Goal: Information Seeking & Learning: Learn about a topic

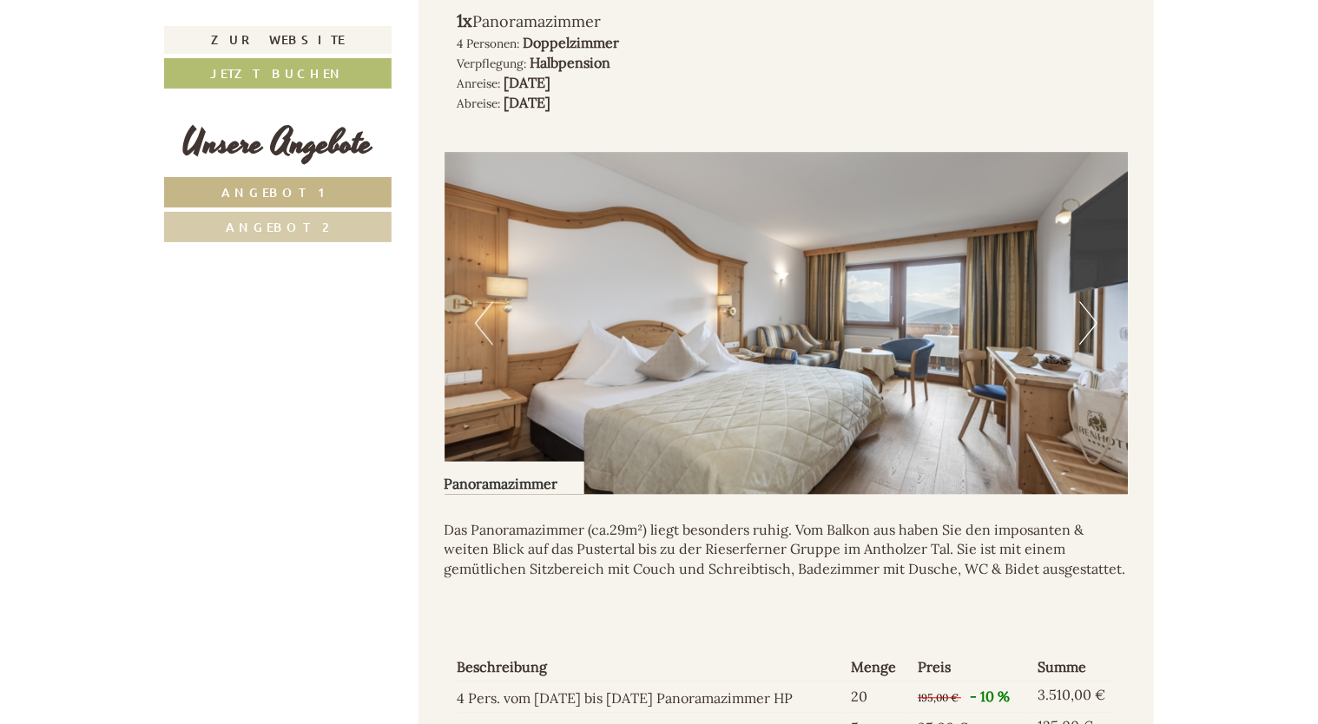
scroll to position [1729, 0]
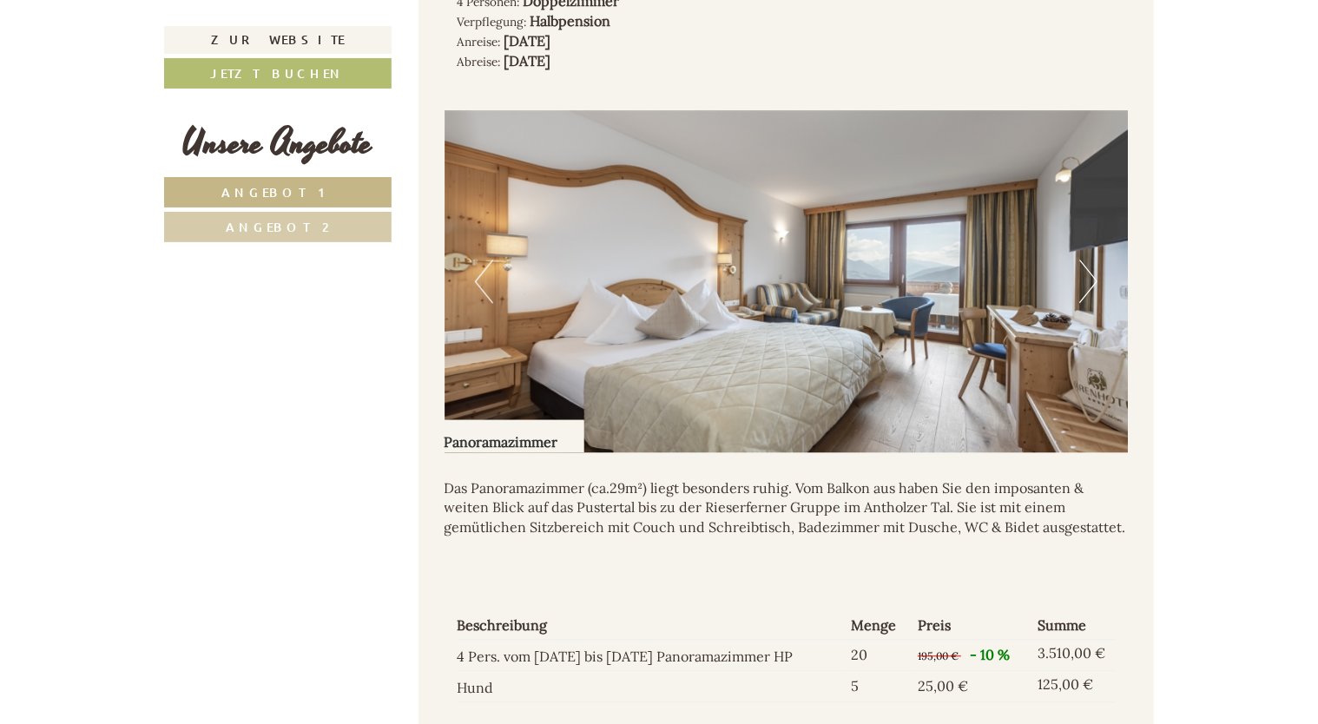
click at [1090, 286] on button "Next" at bounding box center [1088, 281] width 18 height 43
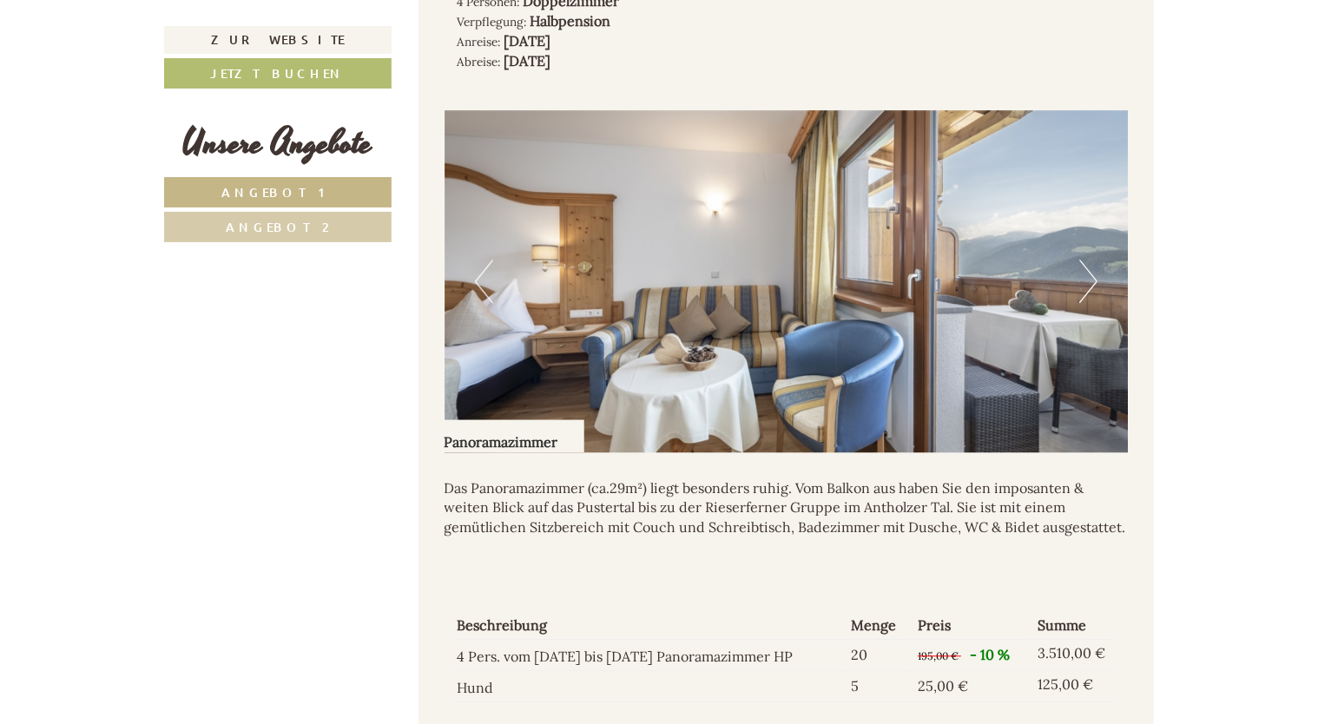
click at [1094, 286] on button "Next" at bounding box center [1088, 281] width 18 height 43
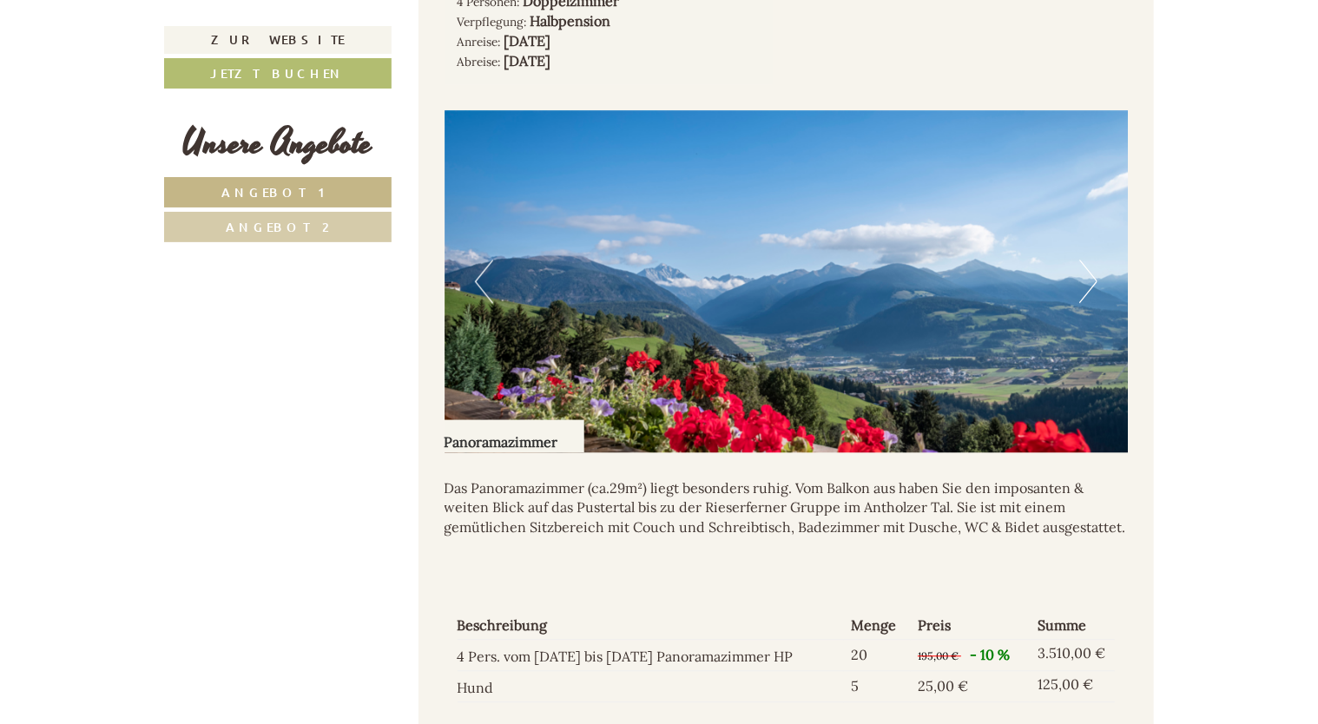
click at [1094, 286] on button "Next" at bounding box center [1088, 281] width 18 height 43
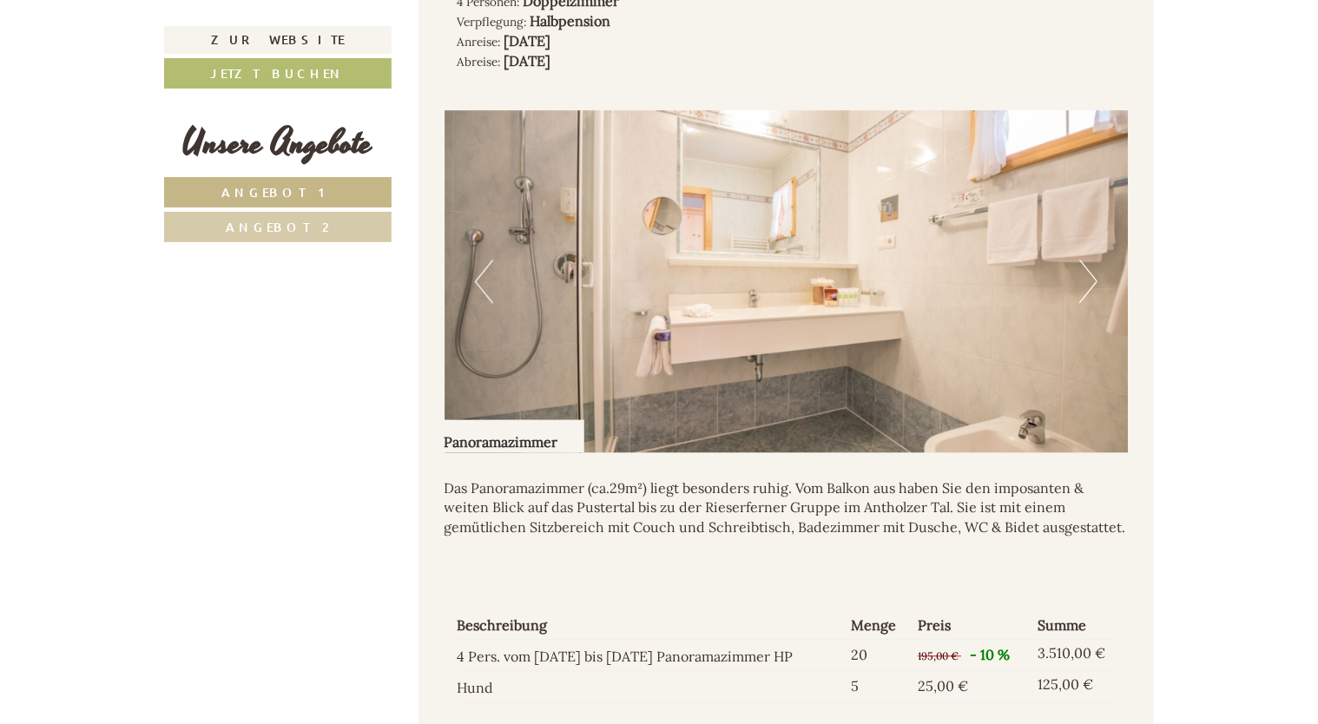
click at [1094, 286] on button "Next" at bounding box center [1088, 281] width 18 height 43
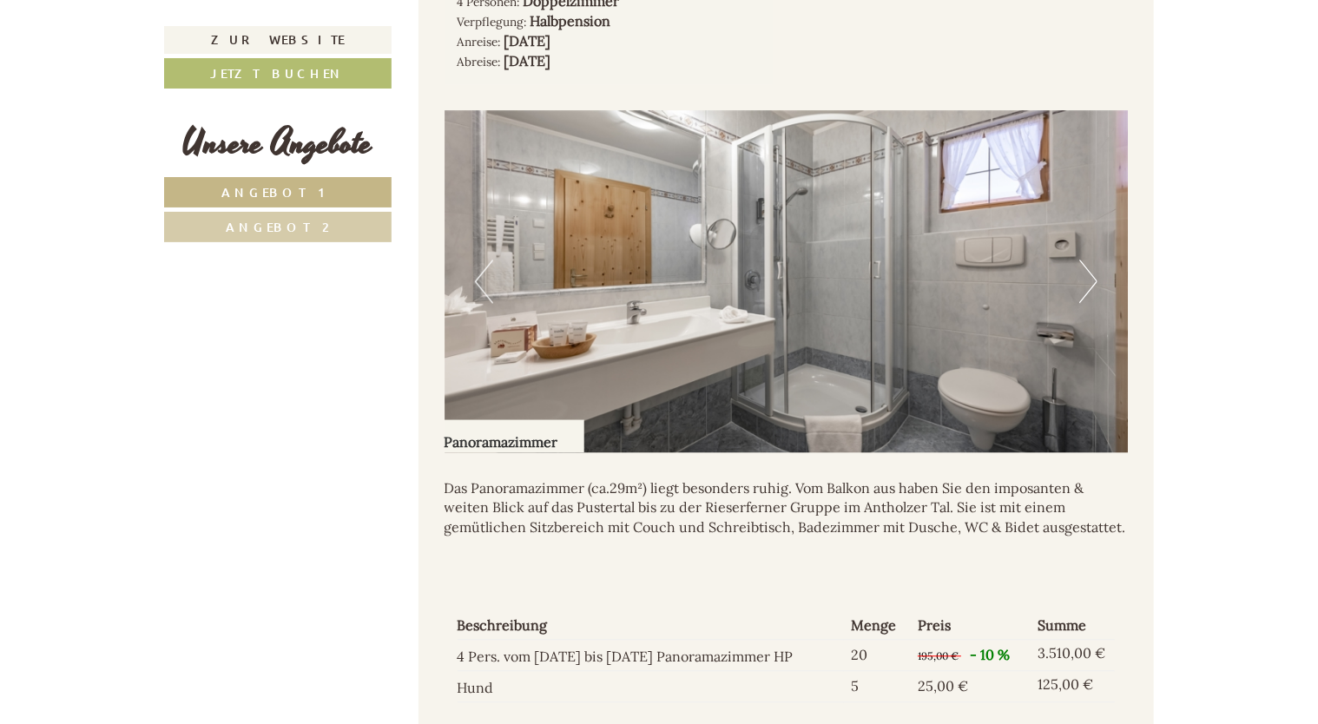
click at [1094, 286] on button "Next" at bounding box center [1088, 281] width 18 height 43
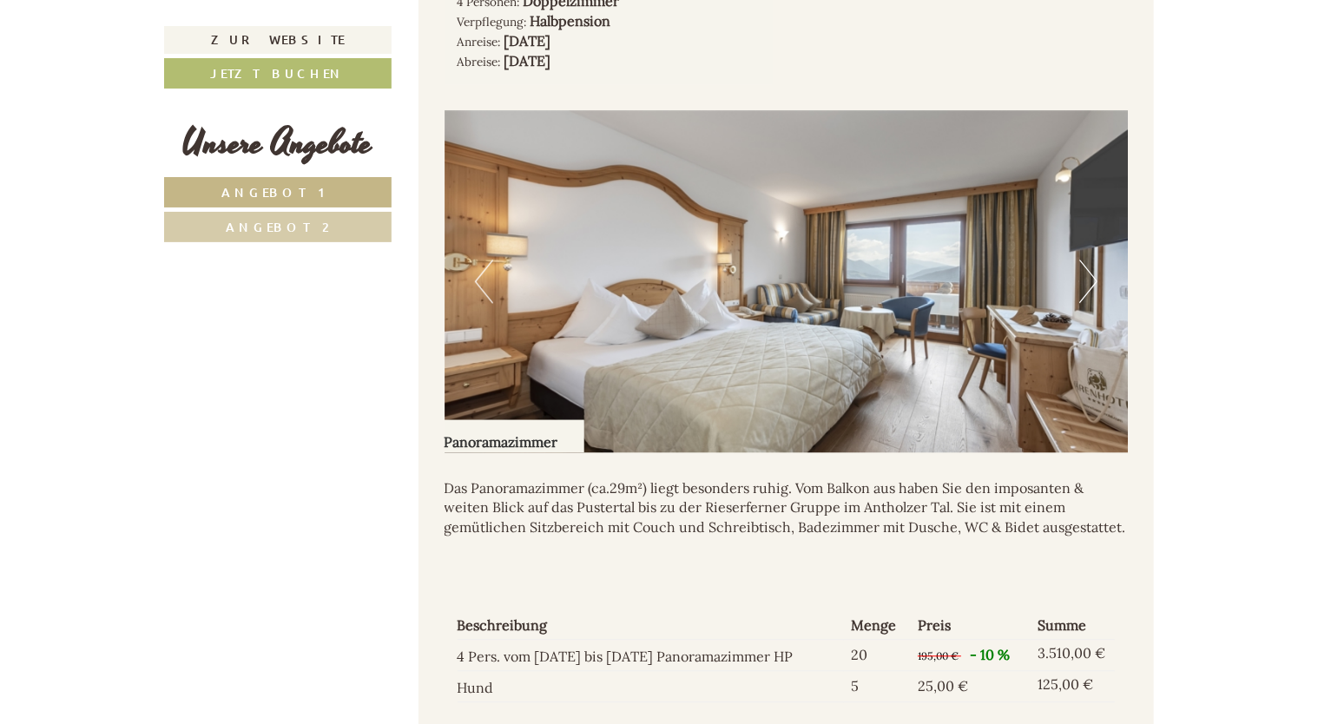
click at [1094, 286] on button "Next" at bounding box center [1088, 281] width 18 height 43
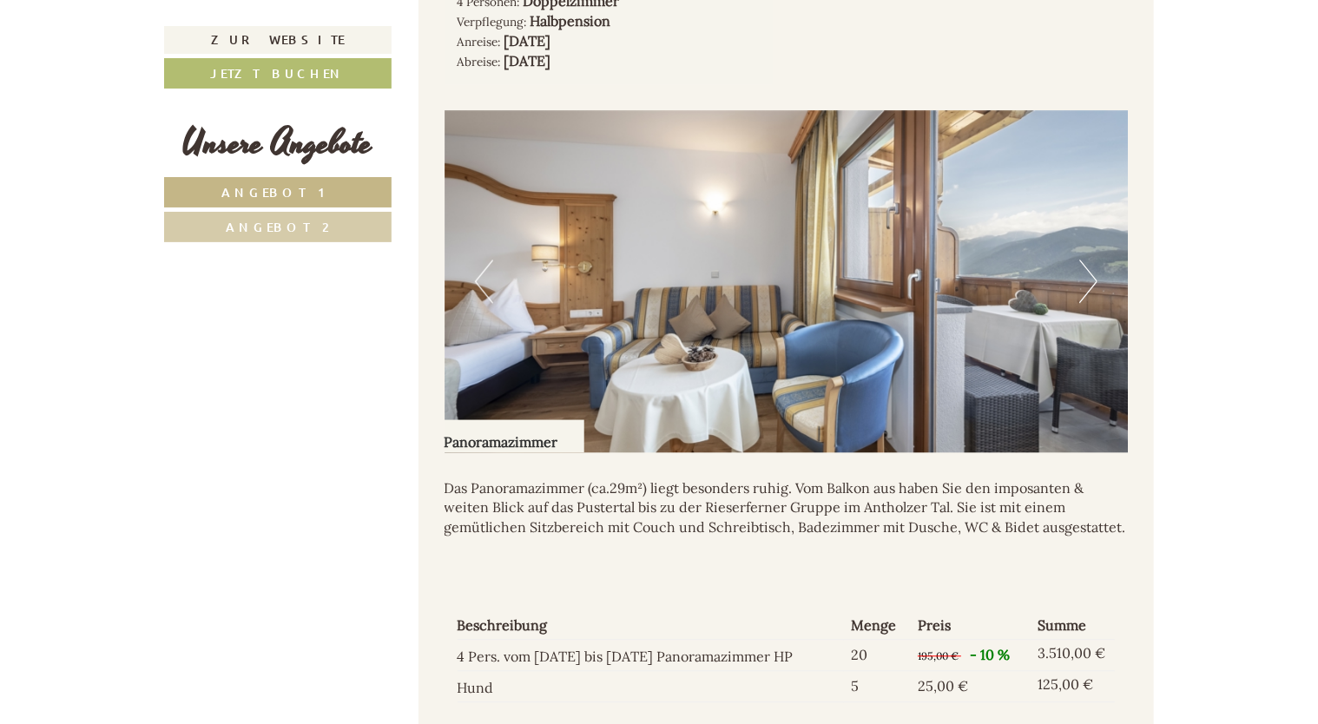
click at [1094, 286] on button "Next" at bounding box center [1088, 281] width 18 height 43
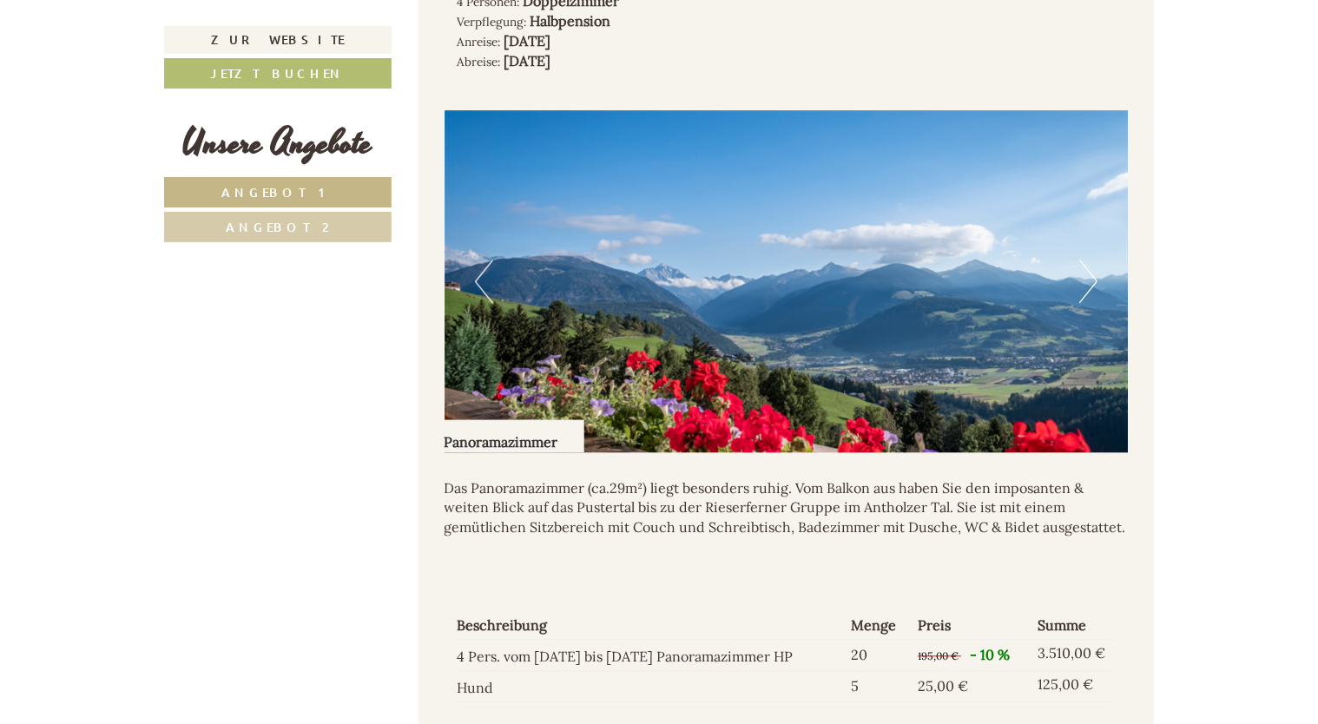
click at [1091, 290] on button "Next" at bounding box center [1088, 281] width 18 height 43
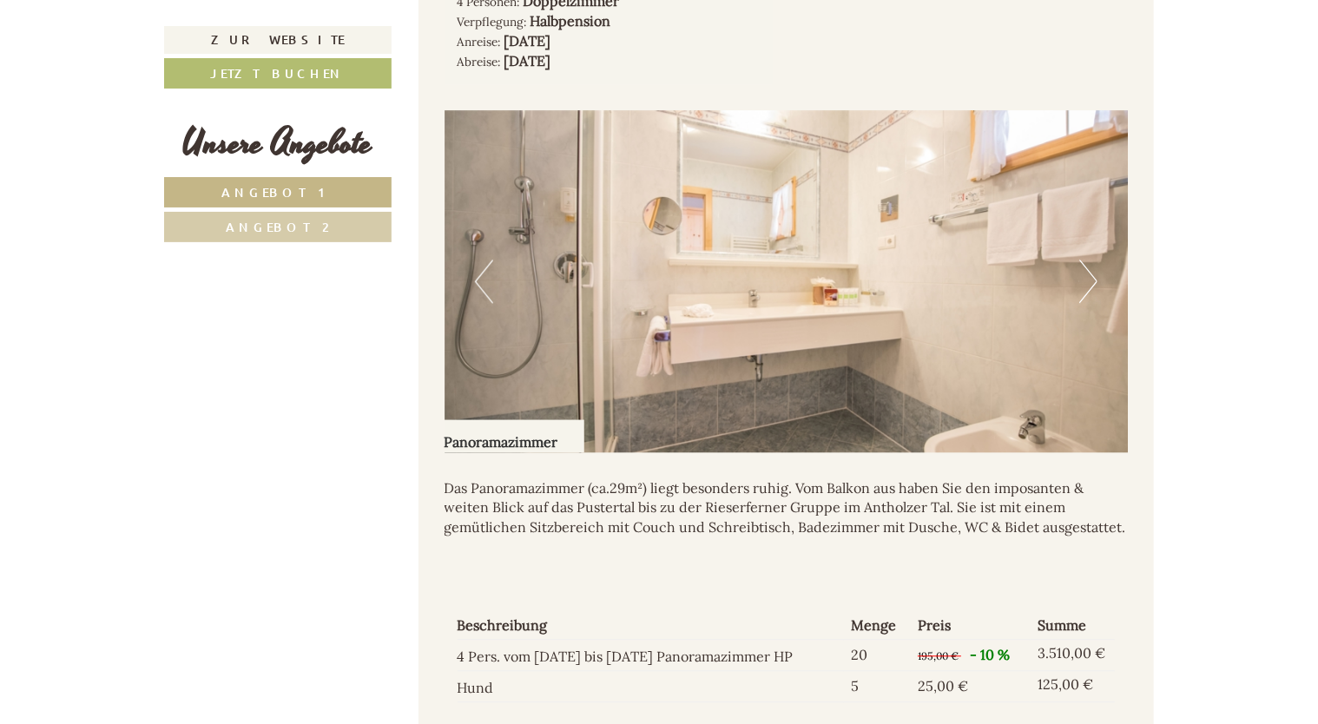
click at [1091, 290] on button "Next" at bounding box center [1088, 281] width 18 height 43
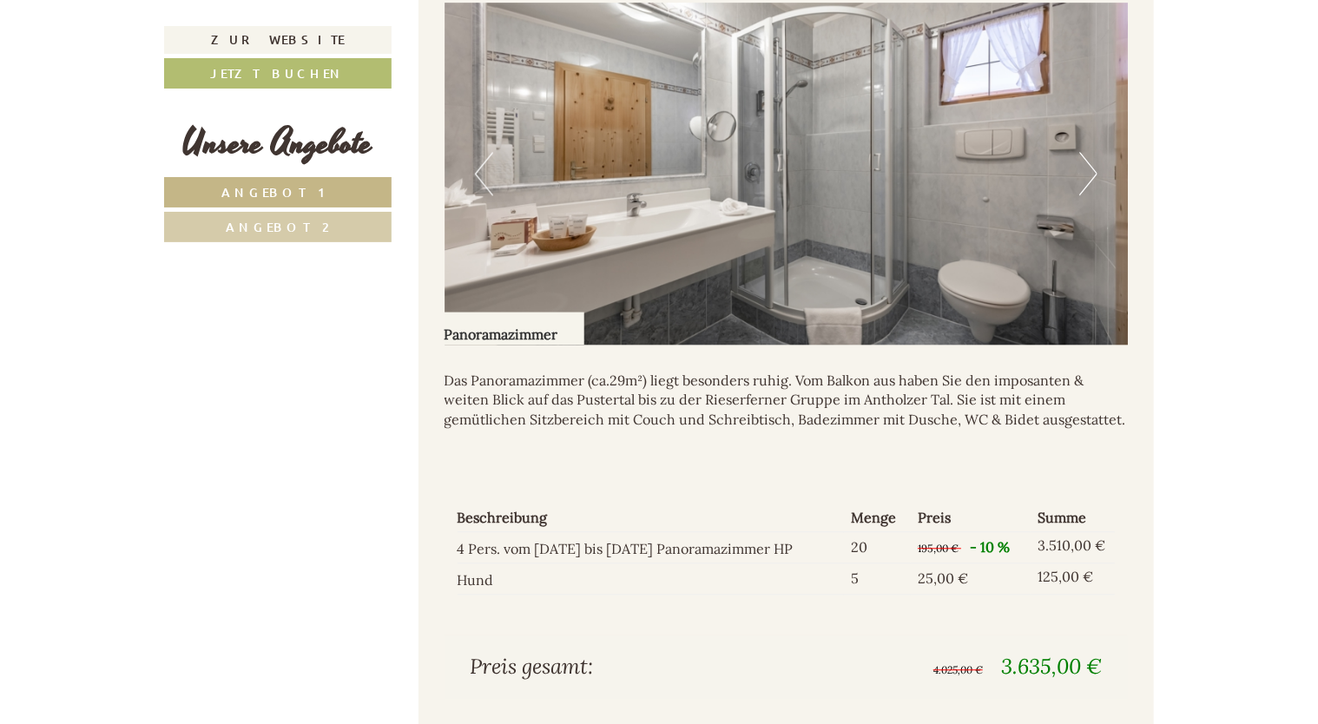
scroll to position [1816, 0]
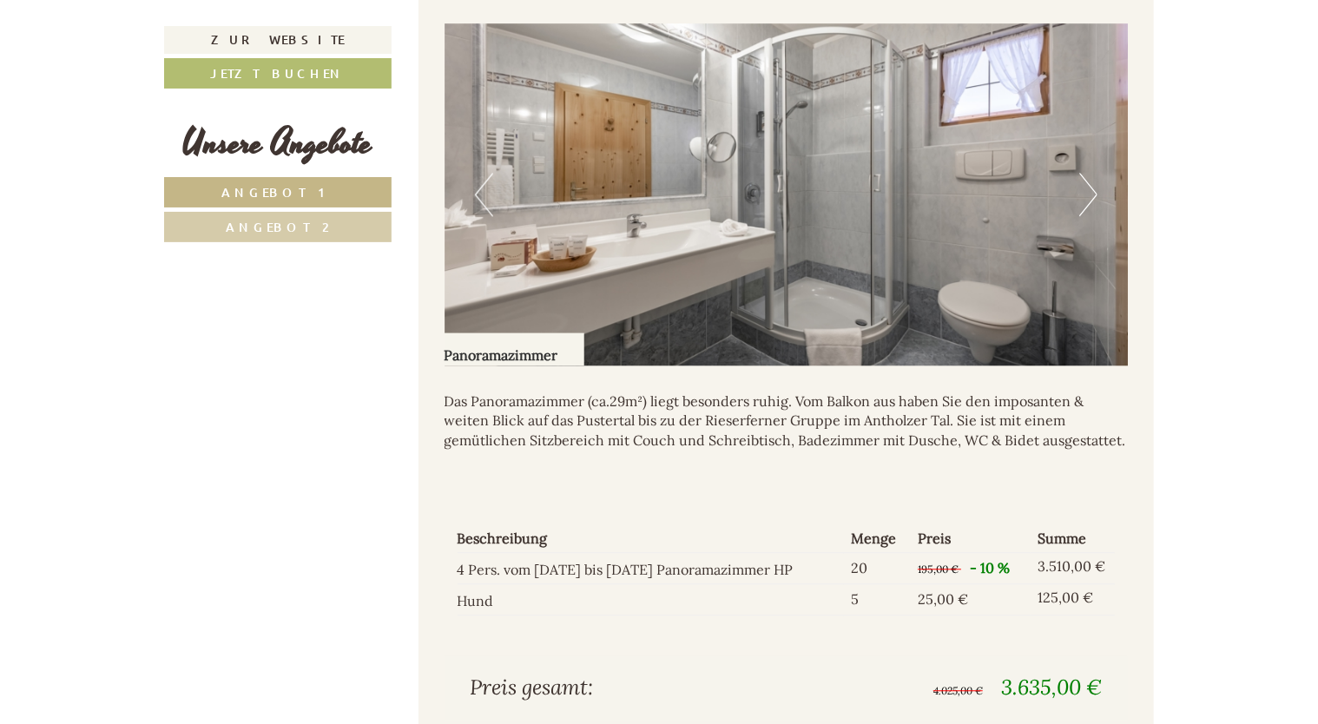
click at [1094, 184] on button "Next" at bounding box center [1088, 194] width 18 height 43
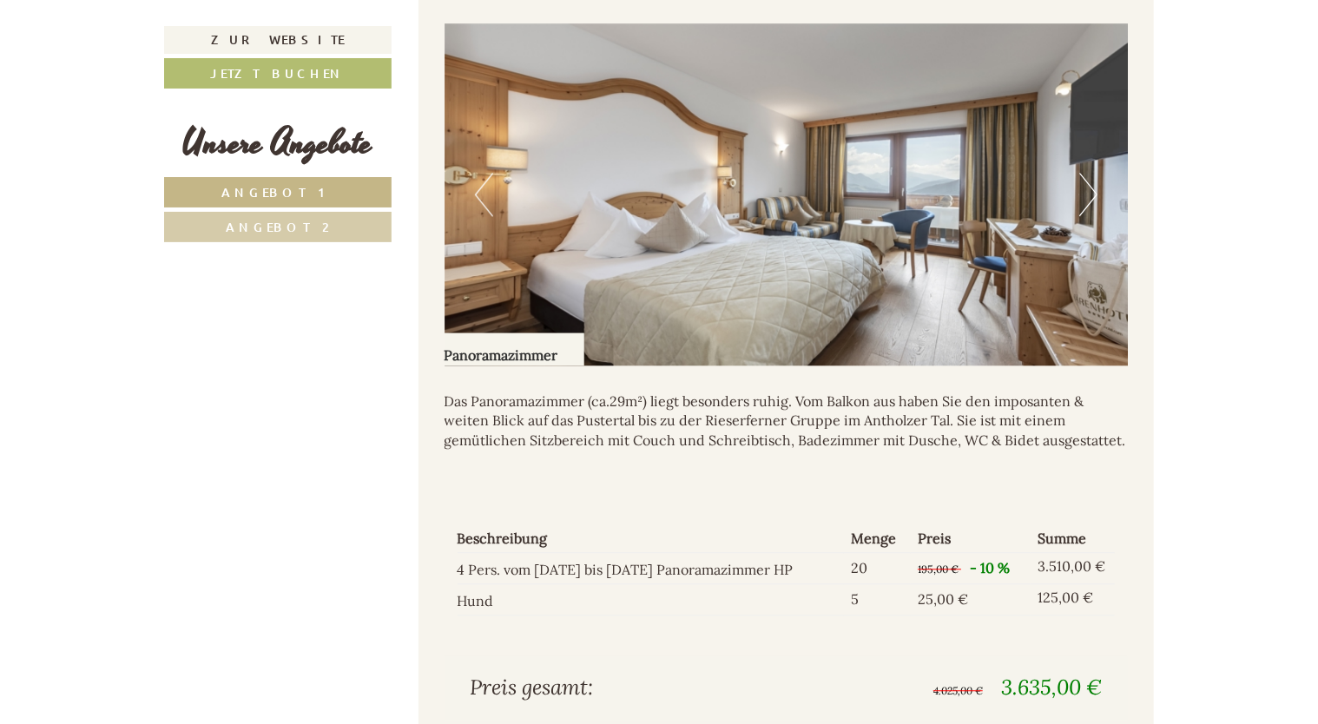
click at [1095, 181] on button "Next" at bounding box center [1088, 194] width 18 height 43
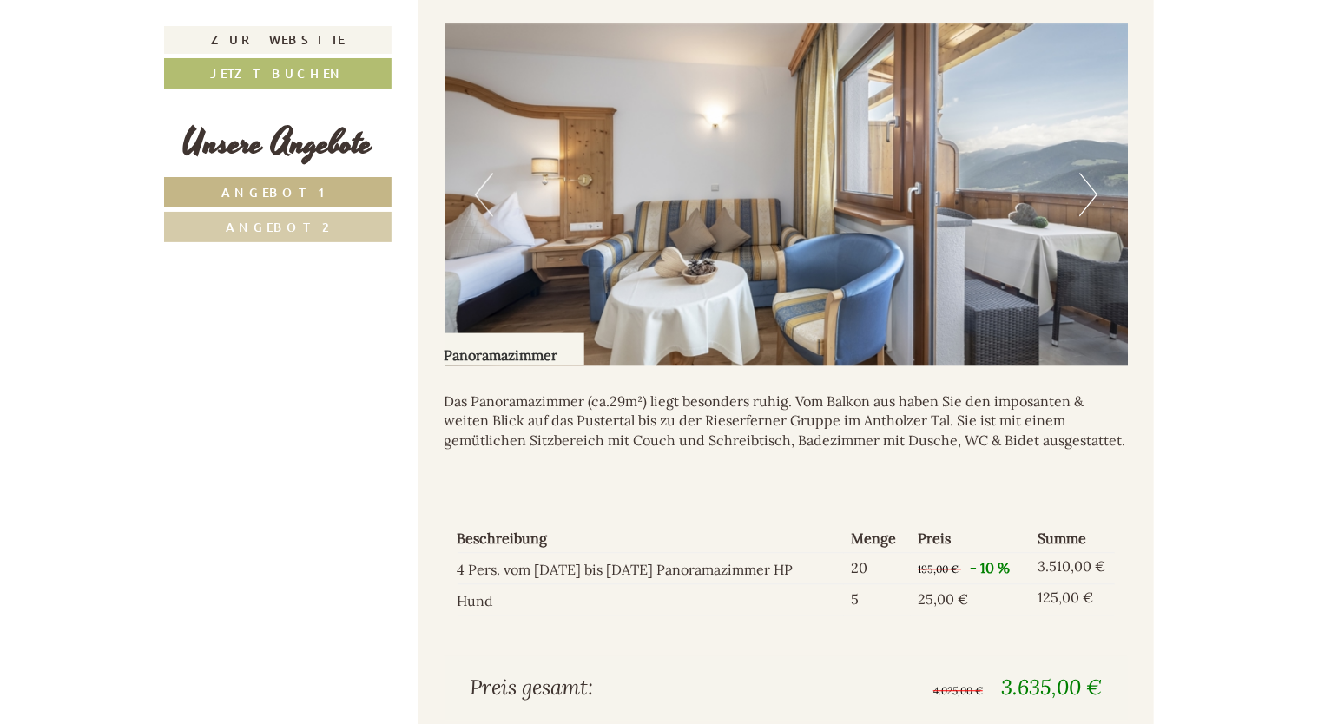
click at [1090, 187] on button "Next" at bounding box center [1088, 194] width 18 height 43
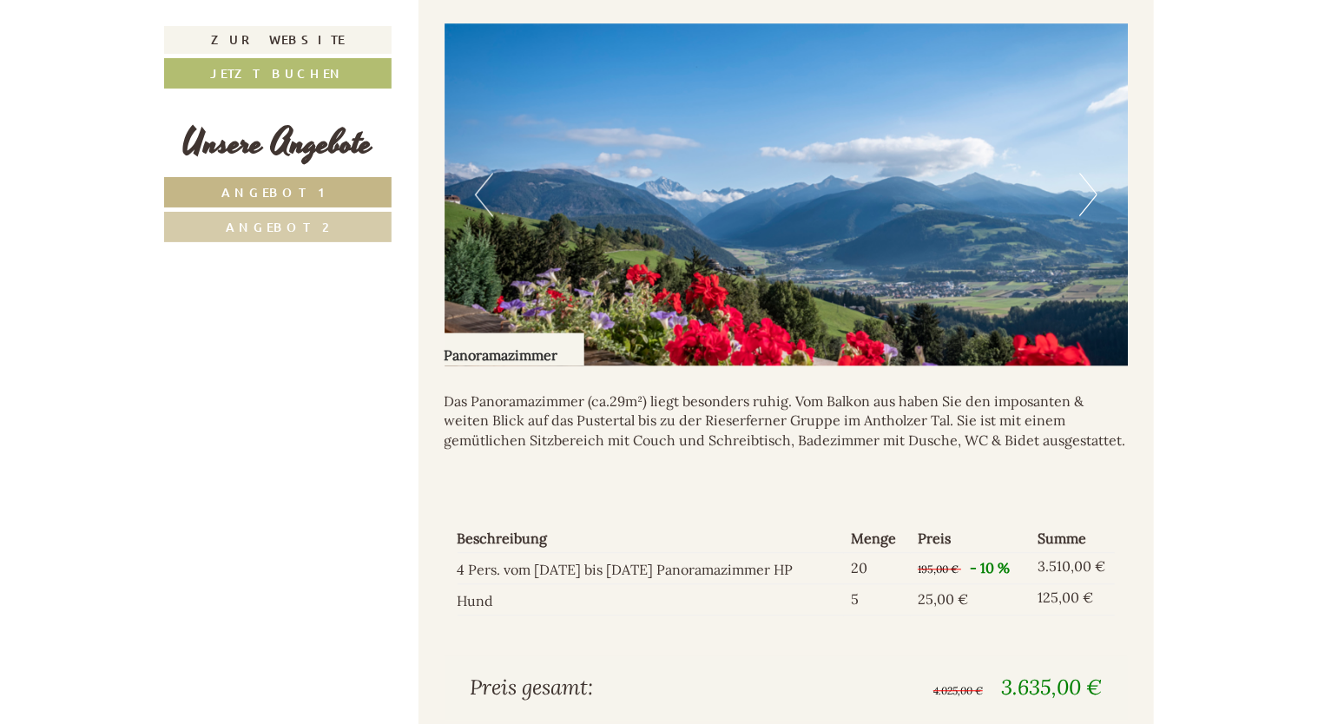
click at [1088, 189] on button "Next" at bounding box center [1088, 194] width 18 height 43
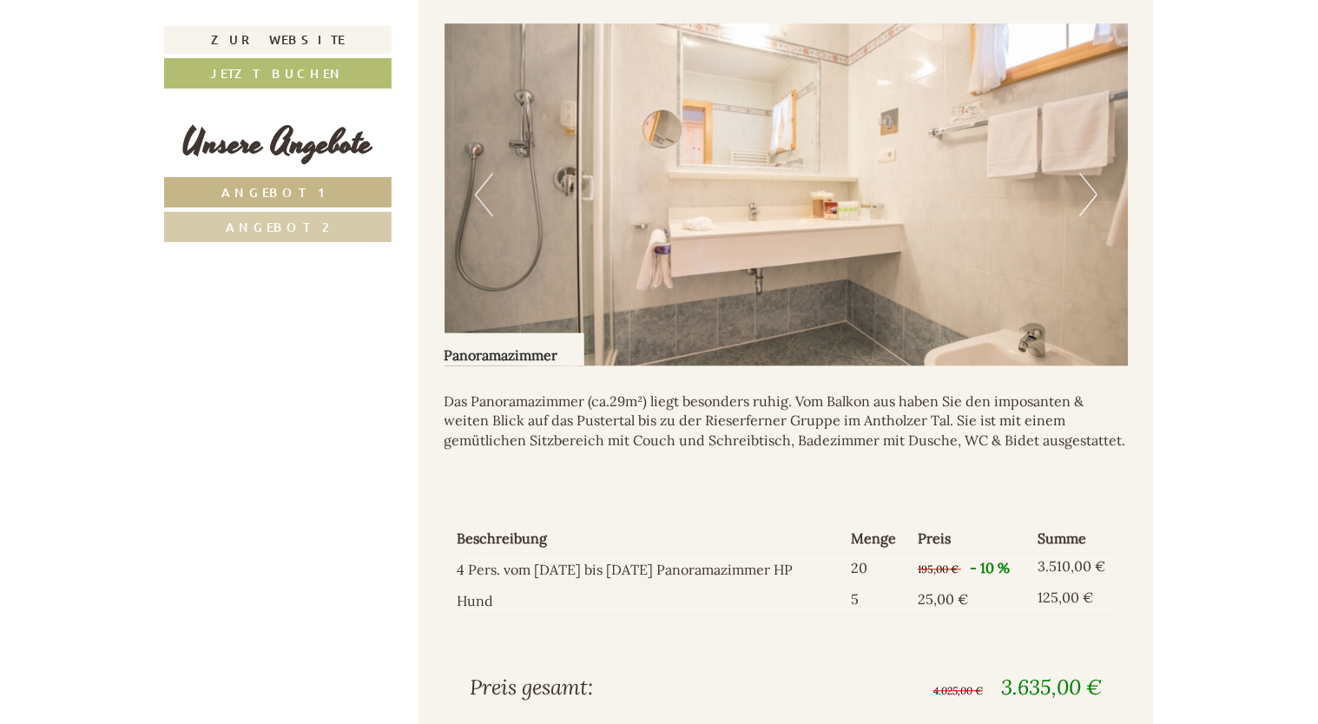
click at [1091, 194] on button "Next" at bounding box center [1088, 194] width 18 height 43
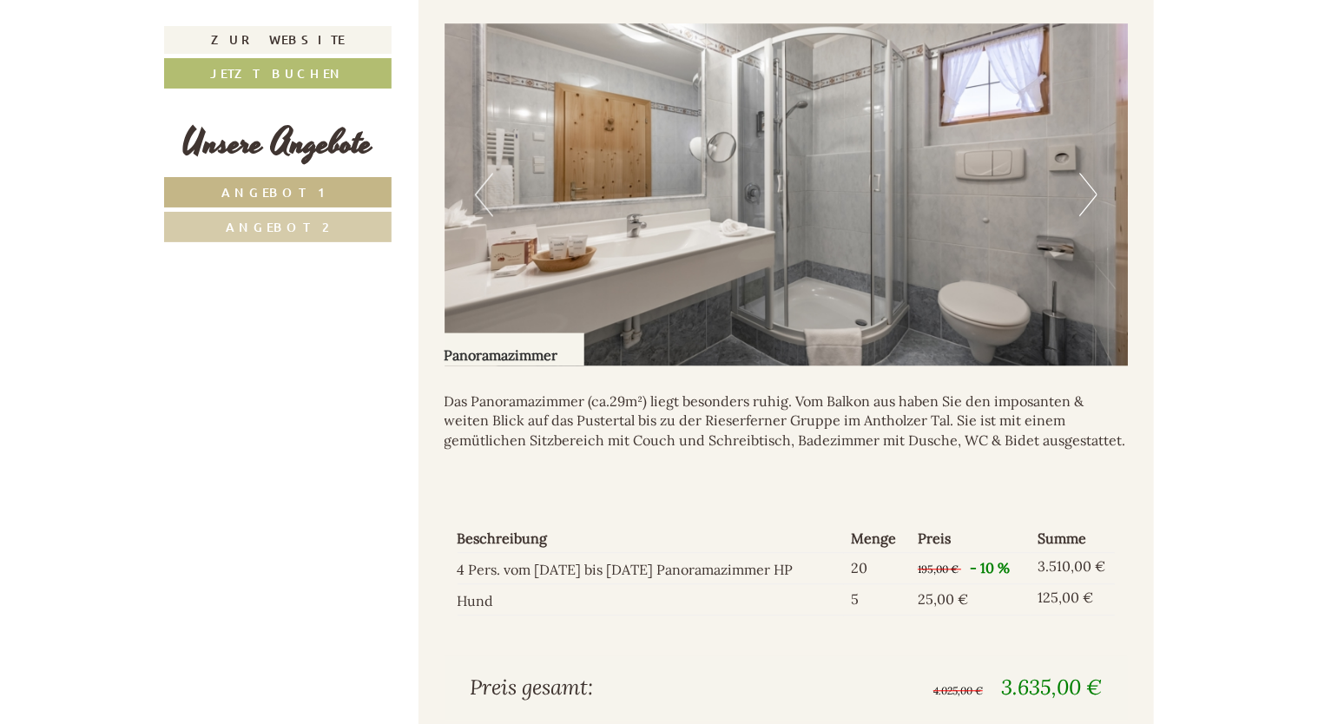
click at [1091, 194] on button "Next" at bounding box center [1088, 194] width 18 height 43
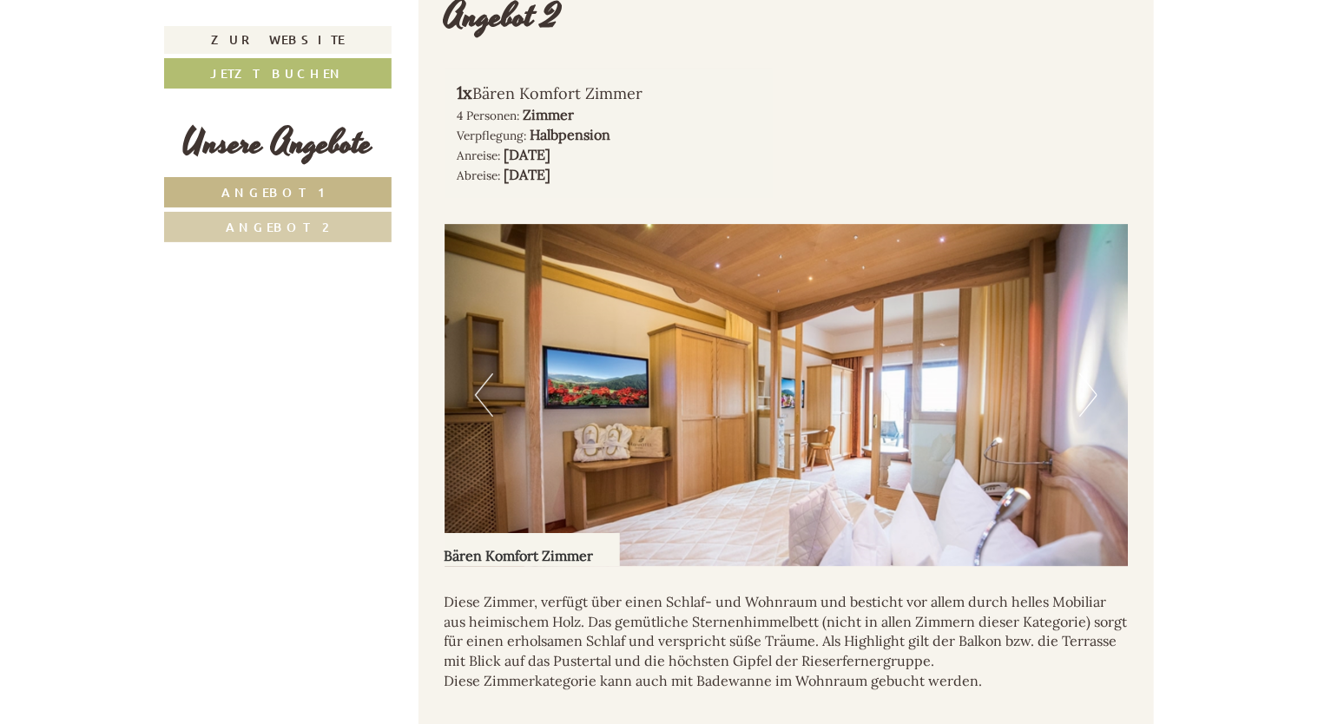
scroll to position [2684, 0]
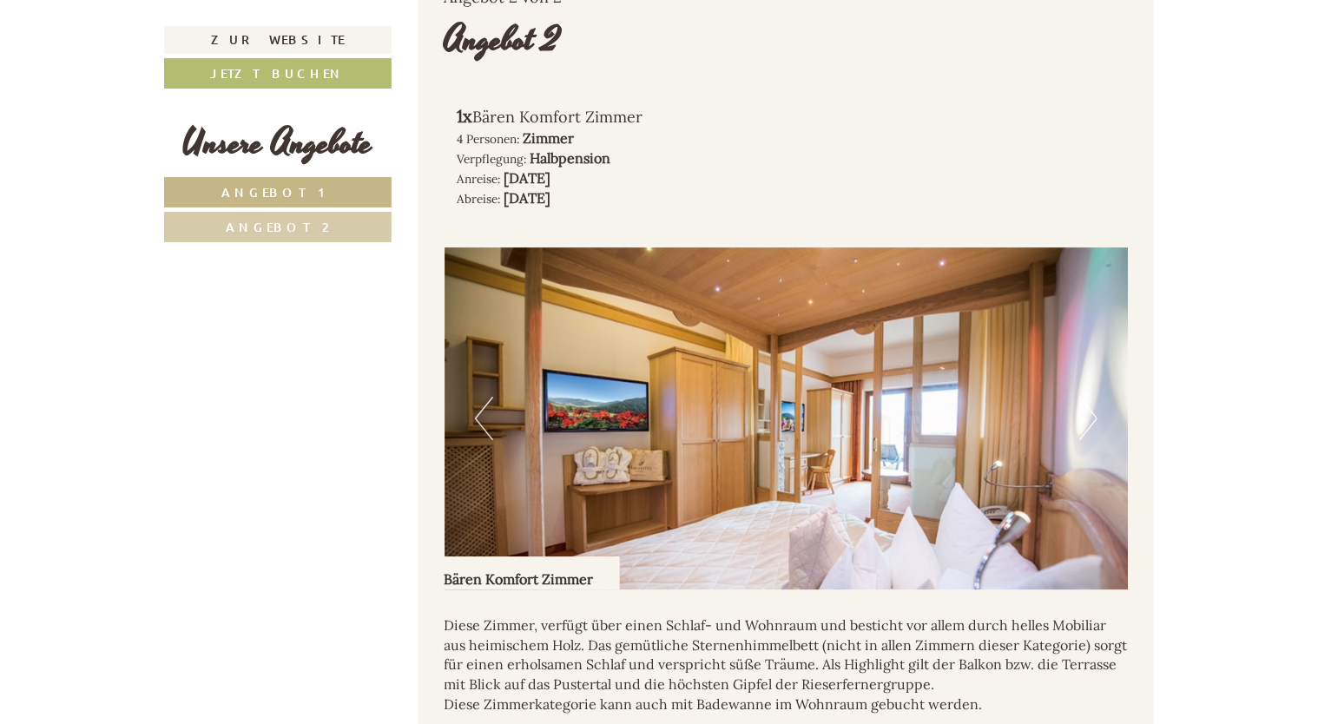
click at [1085, 417] on button "Next" at bounding box center [1088, 418] width 18 height 43
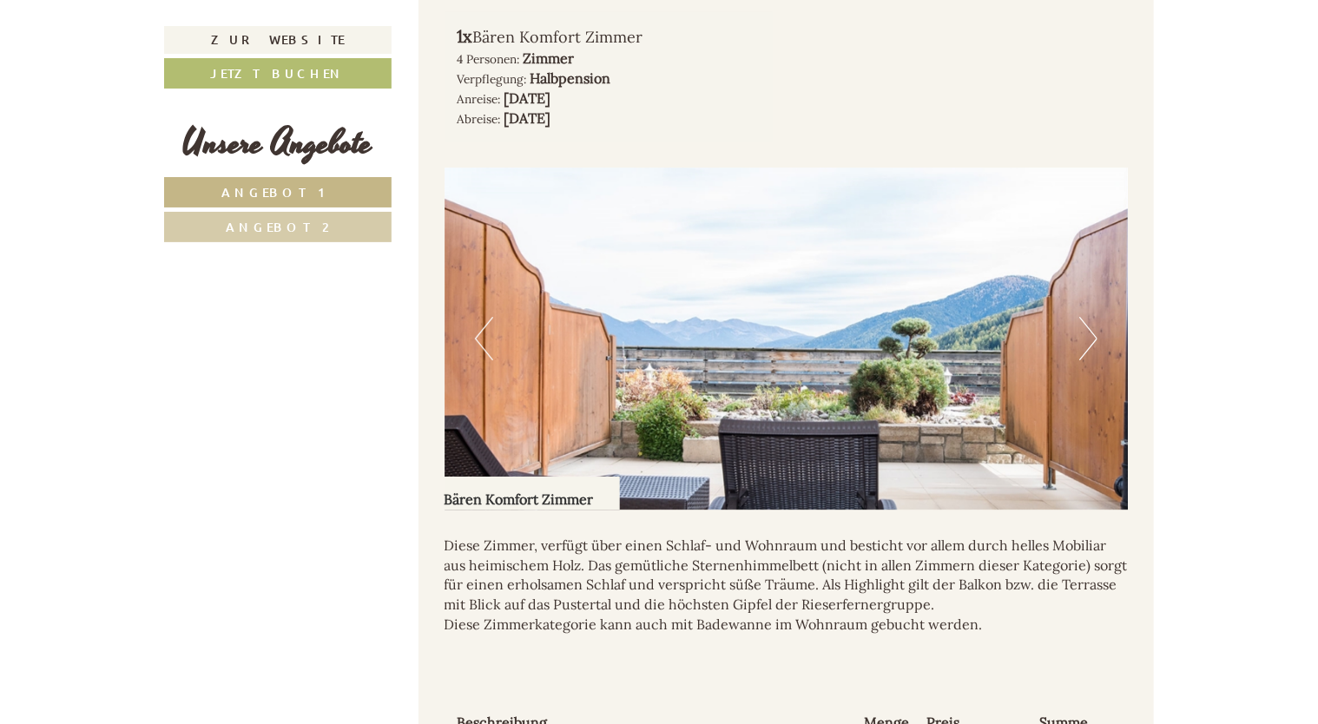
scroll to position [2771, 0]
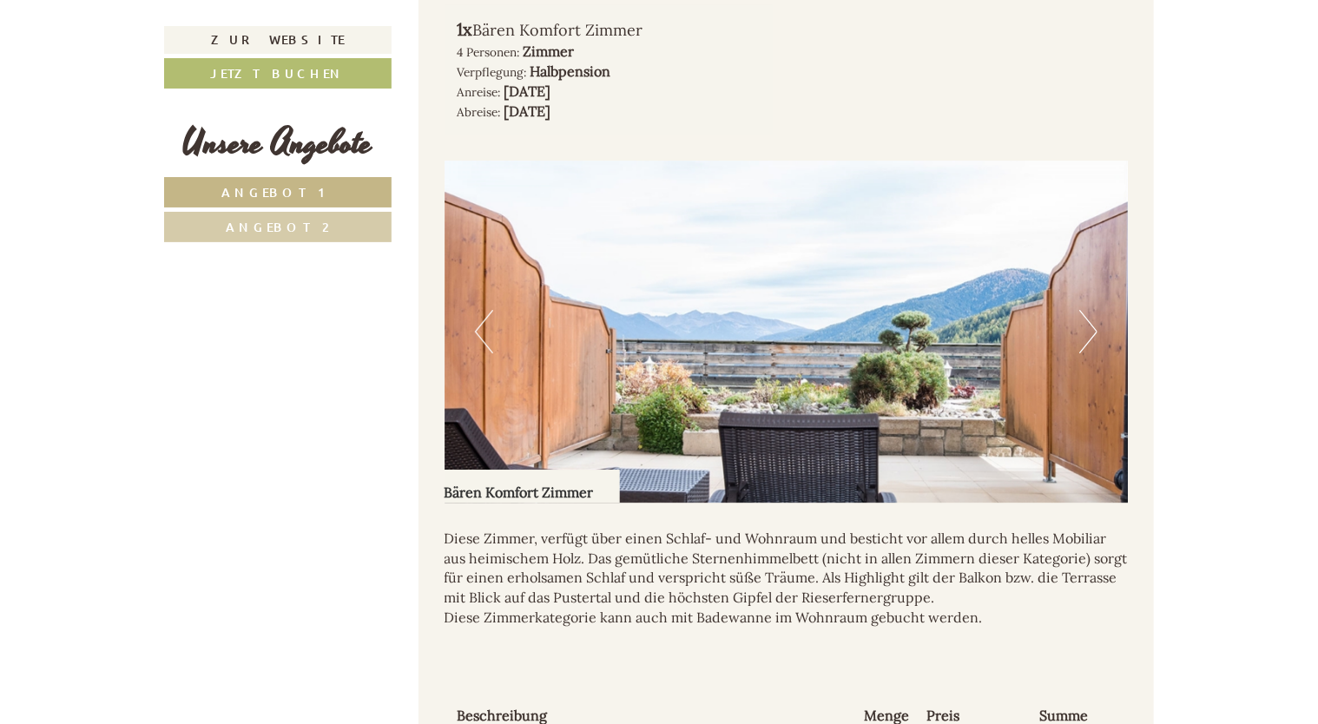
click at [1093, 325] on button "Next" at bounding box center [1088, 331] width 18 height 43
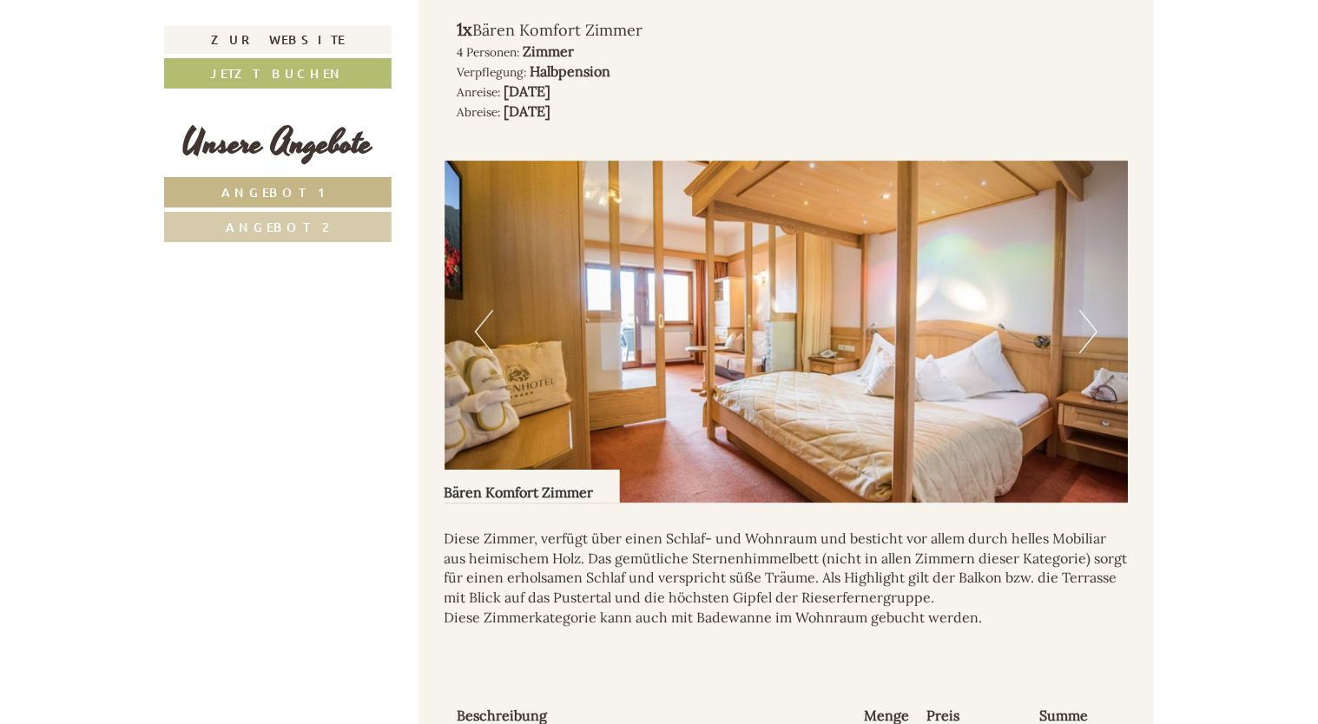
click at [1083, 325] on button "Next" at bounding box center [1088, 331] width 18 height 43
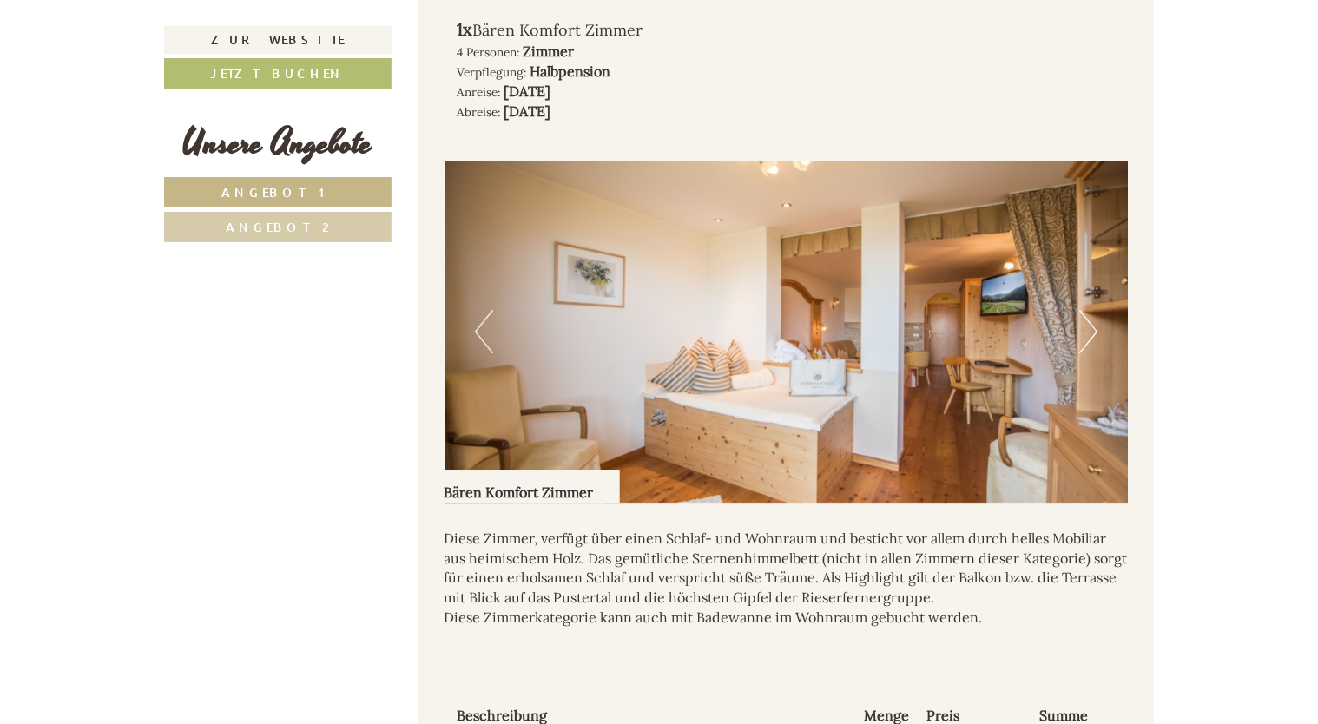
click at [1091, 329] on button "Next" at bounding box center [1088, 331] width 18 height 43
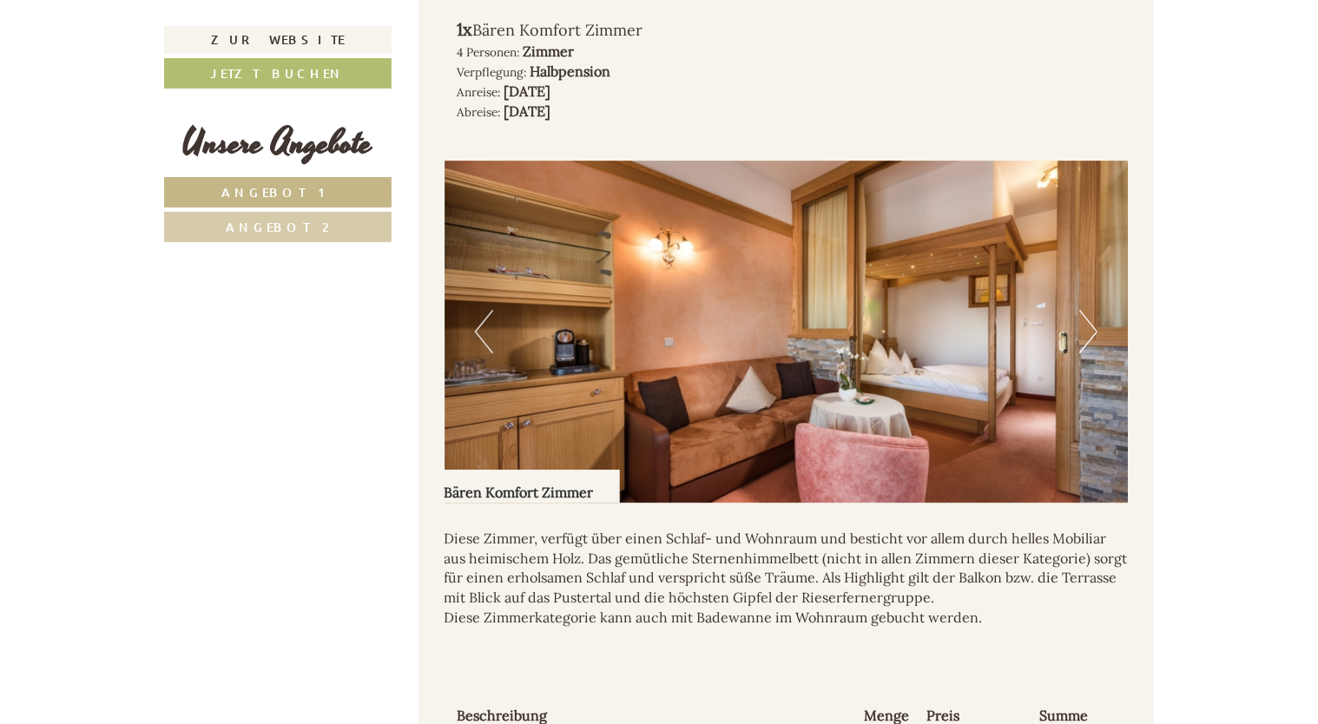
click at [1096, 328] on button "Next" at bounding box center [1088, 331] width 18 height 43
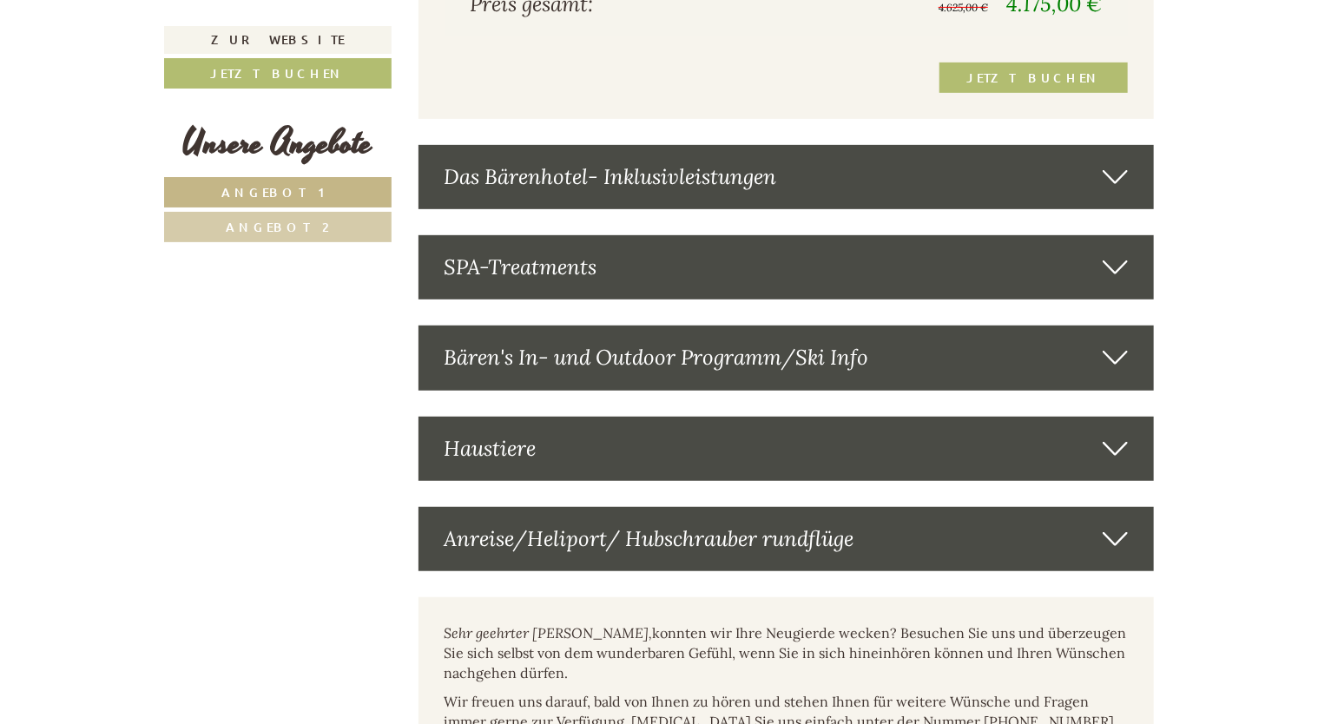
scroll to position [3639, 0]
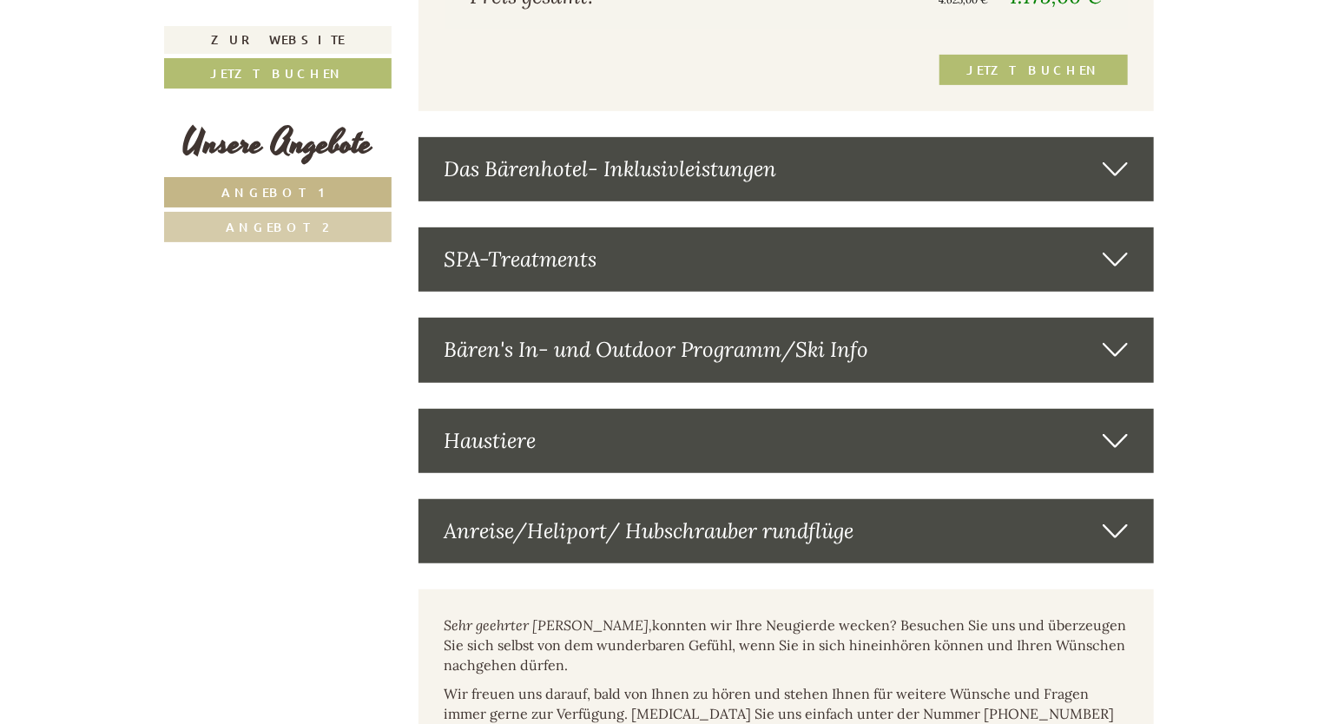
click at [1114, 411] on div "Haustiere" at bounding box center [786, 441] width 736 height 64
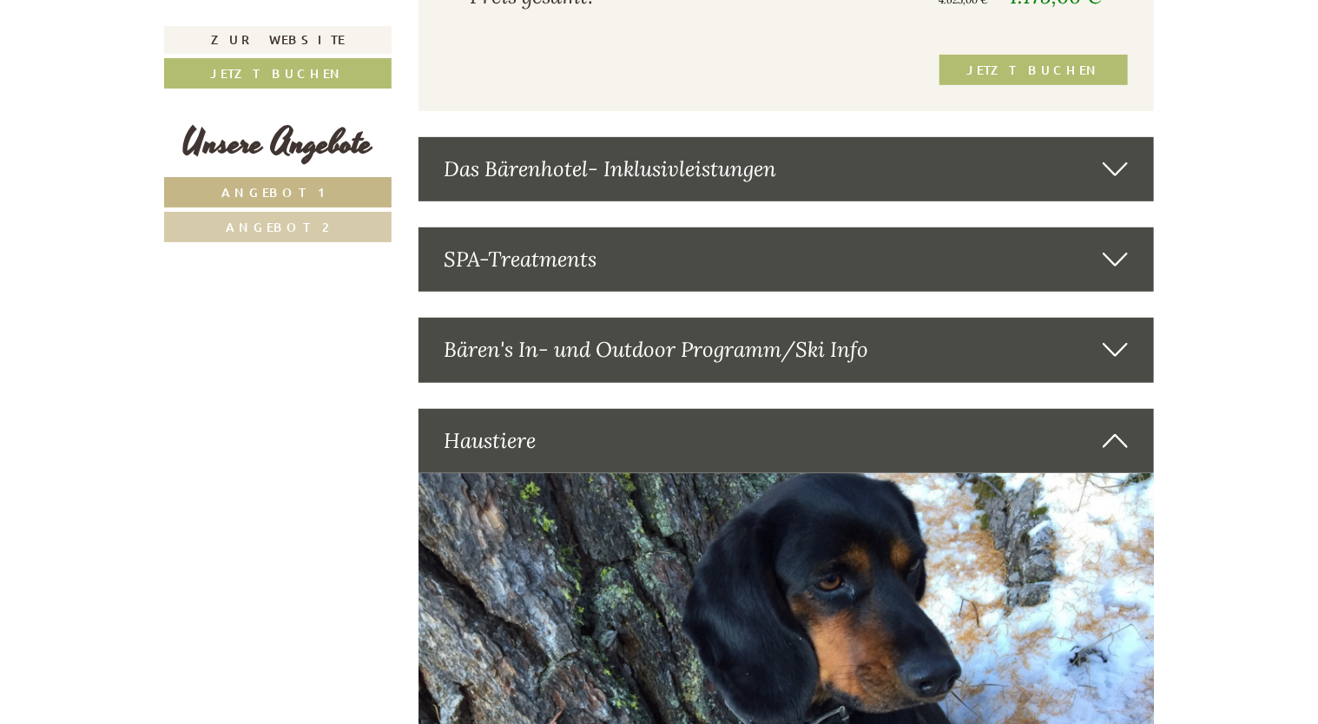
click at [1128, 447] on icon at bounding box center [1114, 441] width 25 height 30
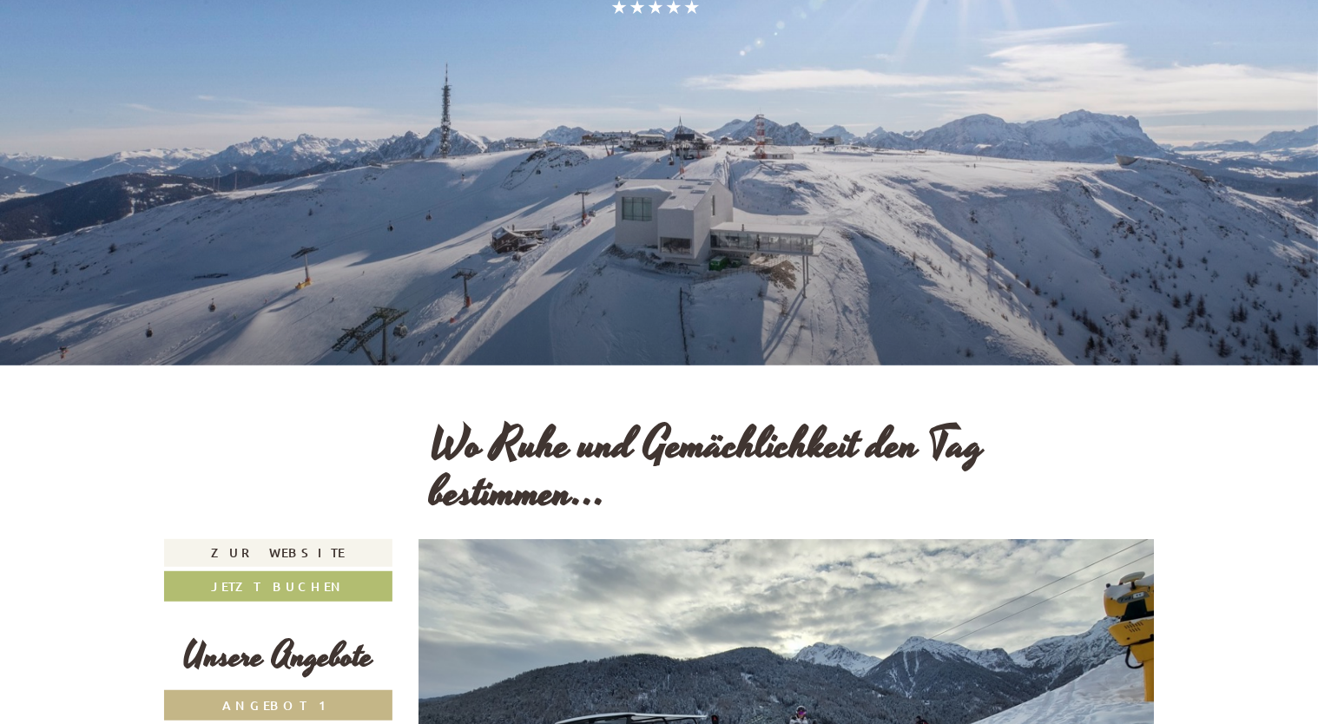
scroll to position [80, 0]
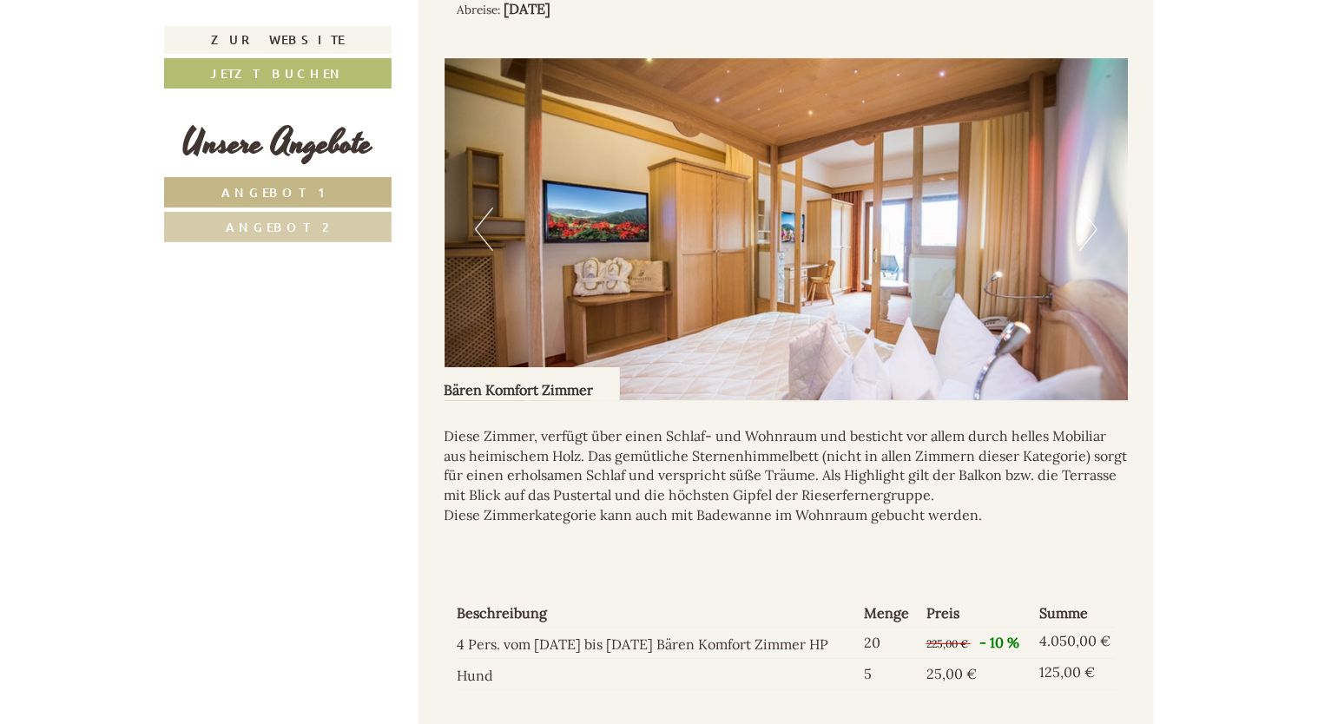
scroll to position [2864, 0]
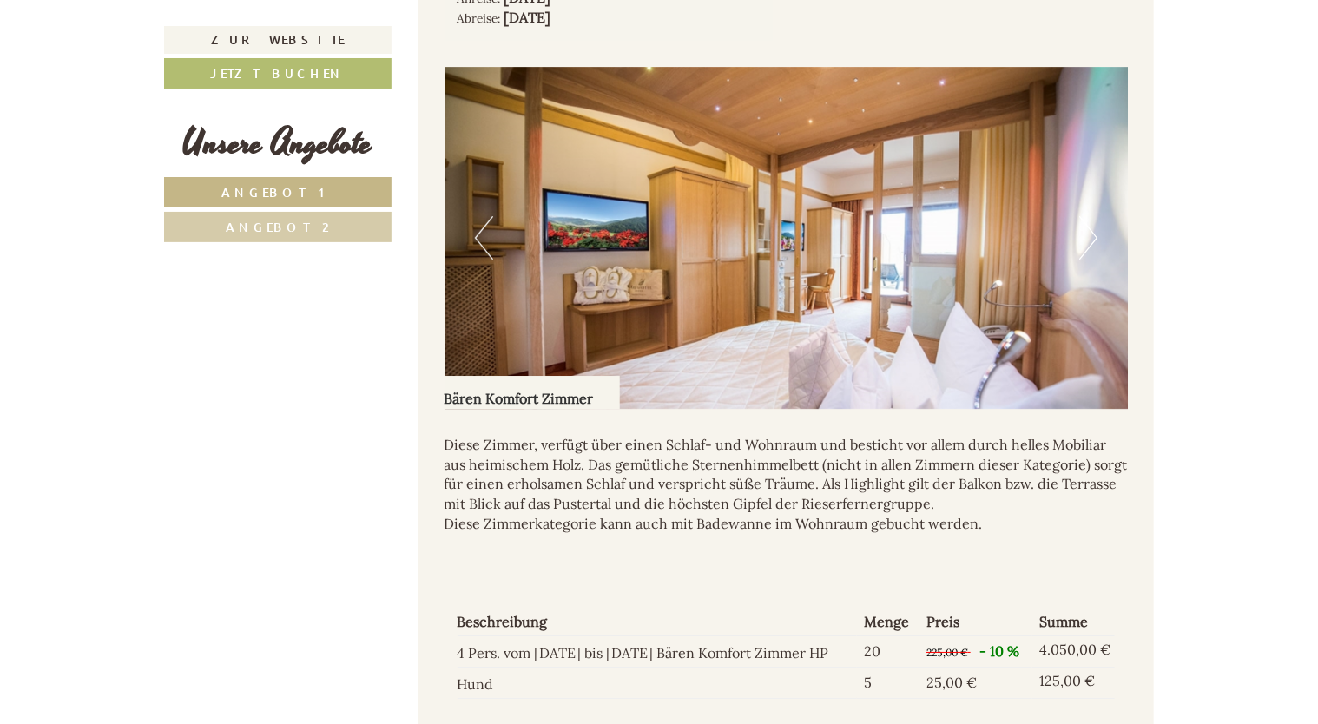
click at [1095, 231] on button "Next" at bounding box center [1088, 237] width 18 height 43
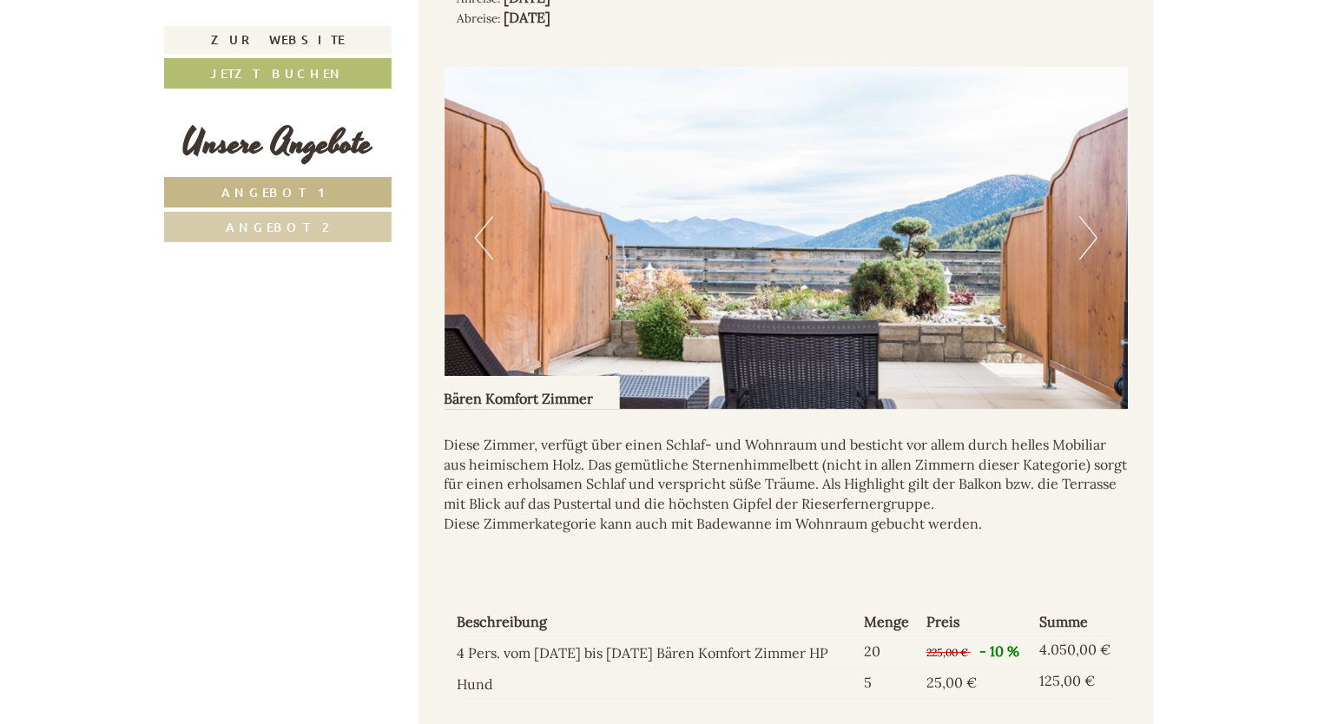
click at [1093, 231] on button "Next" at bounding box center [1088, 237] width 18 height 43
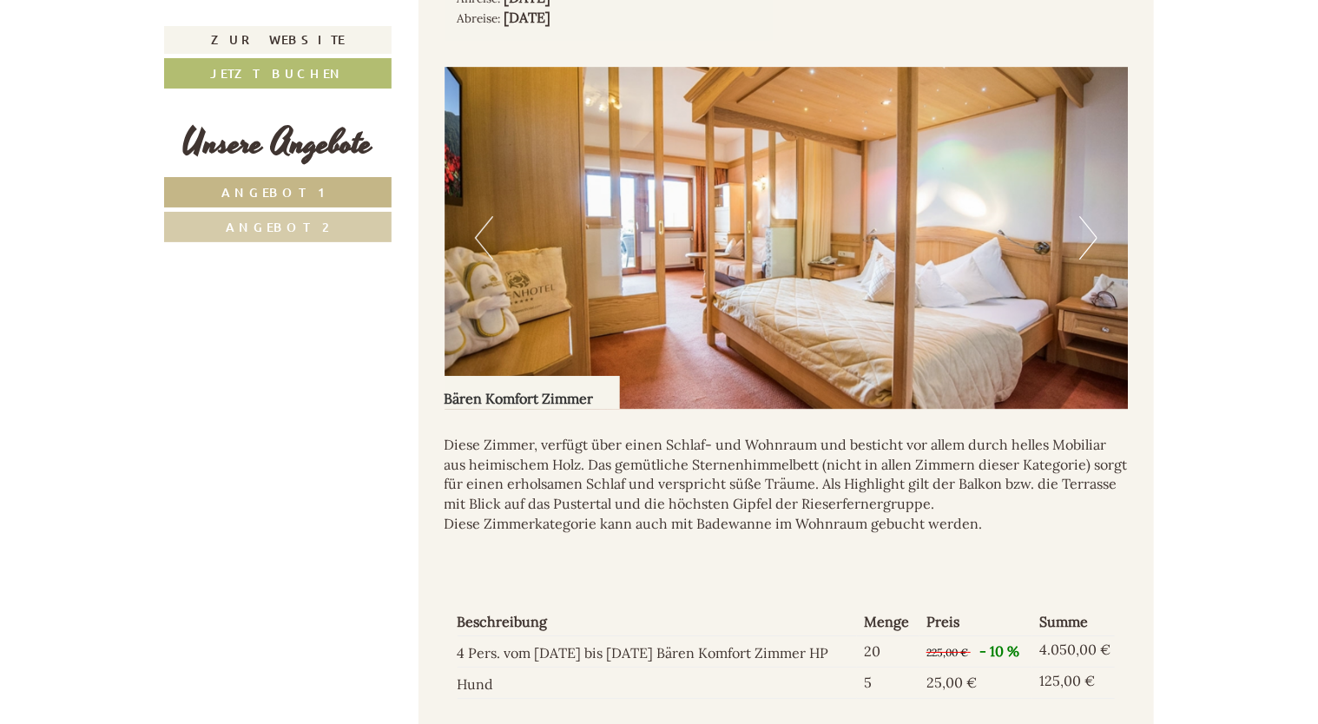
click at [1095, 227] on button "Next" at bounding box center [1088, 237] width 18 height 43
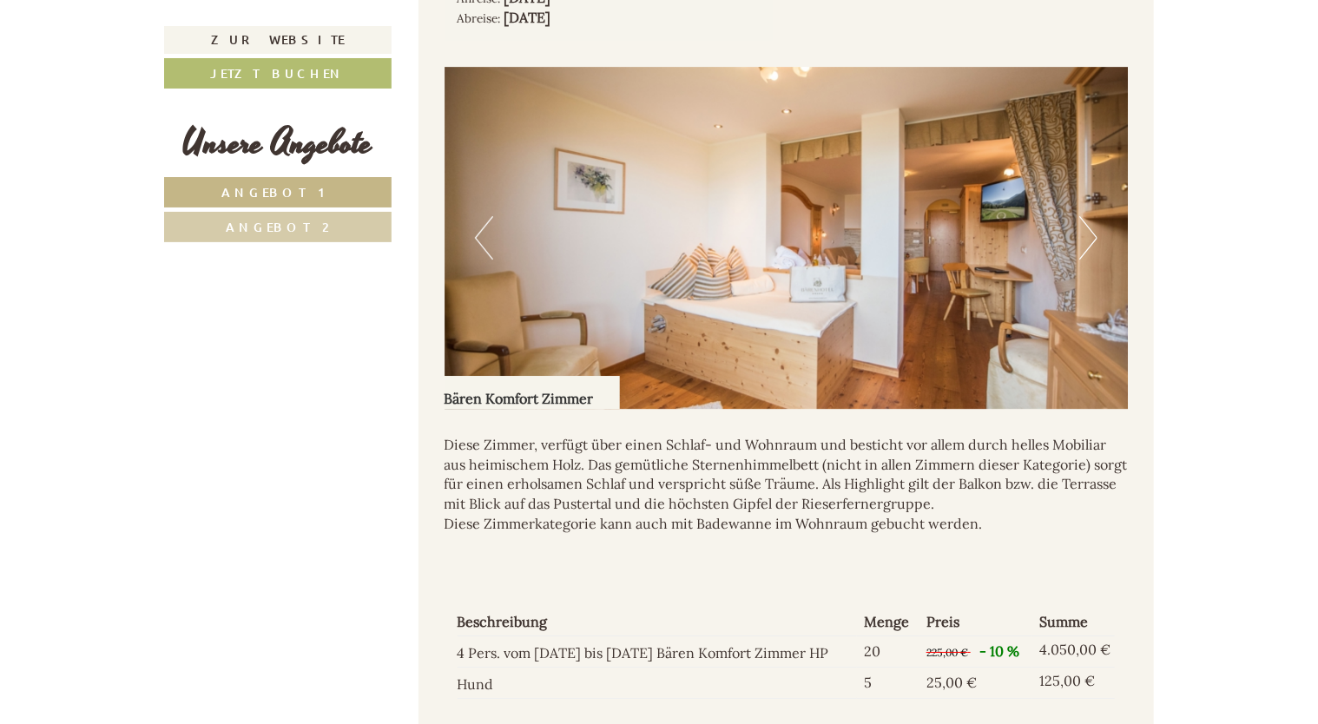
click at [1088, 233] on button "Next" at bounding box center [1088, 237] width 18 height 43
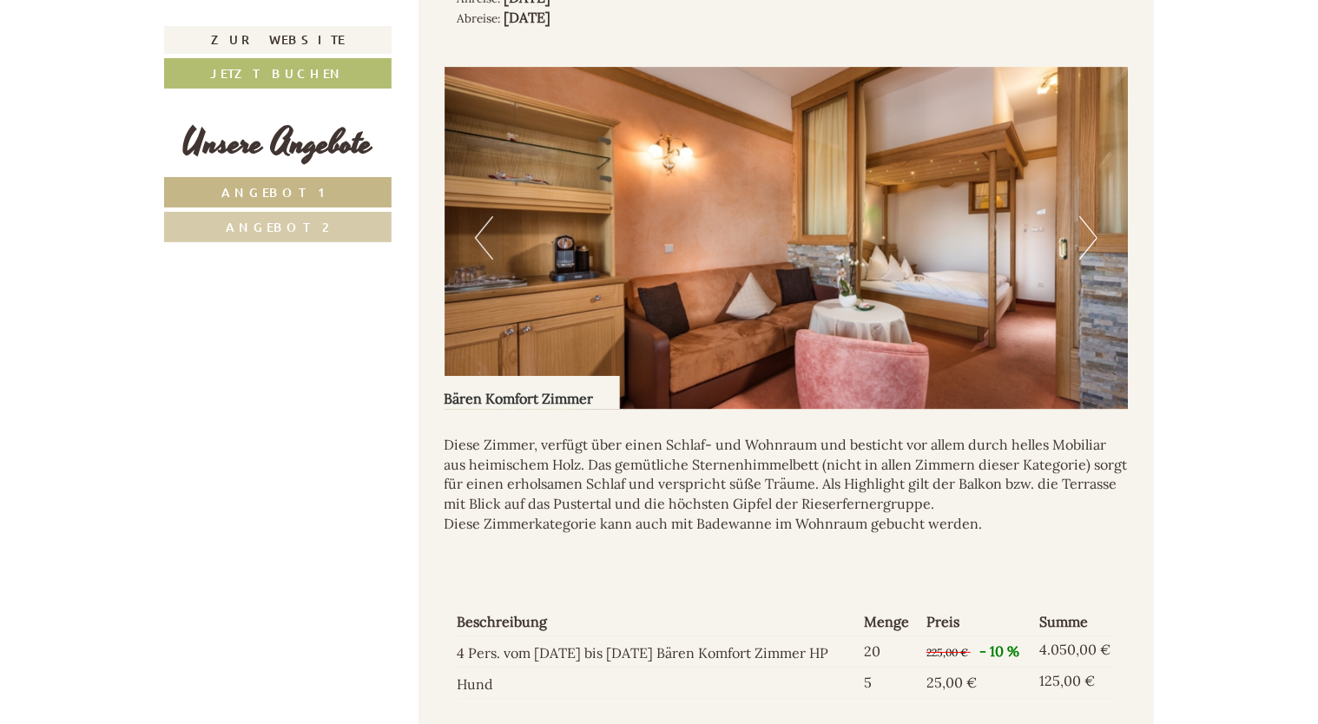
click at [1092, 233] on button "Next" at bounding box center [1088, 237] width 18 height 43
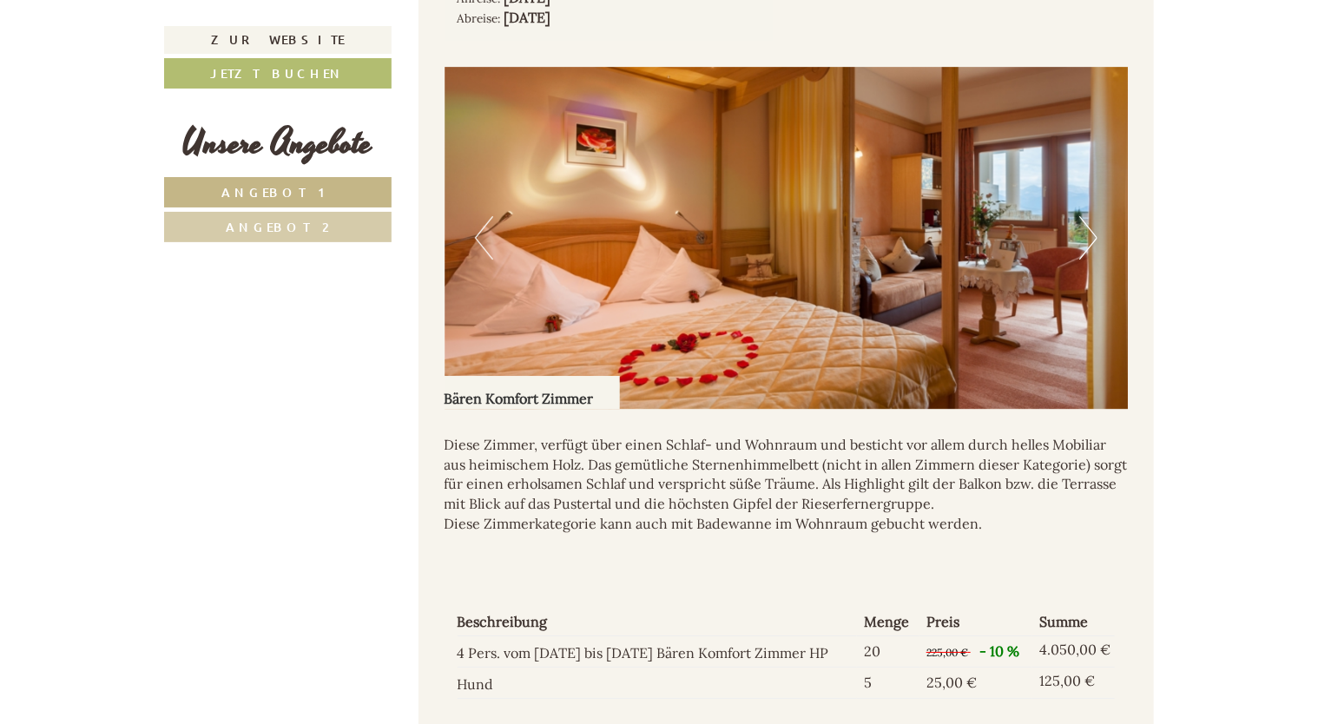
click at [1092, 233] on button "Next" at bounding box center [1088, 237] width 18 height 43
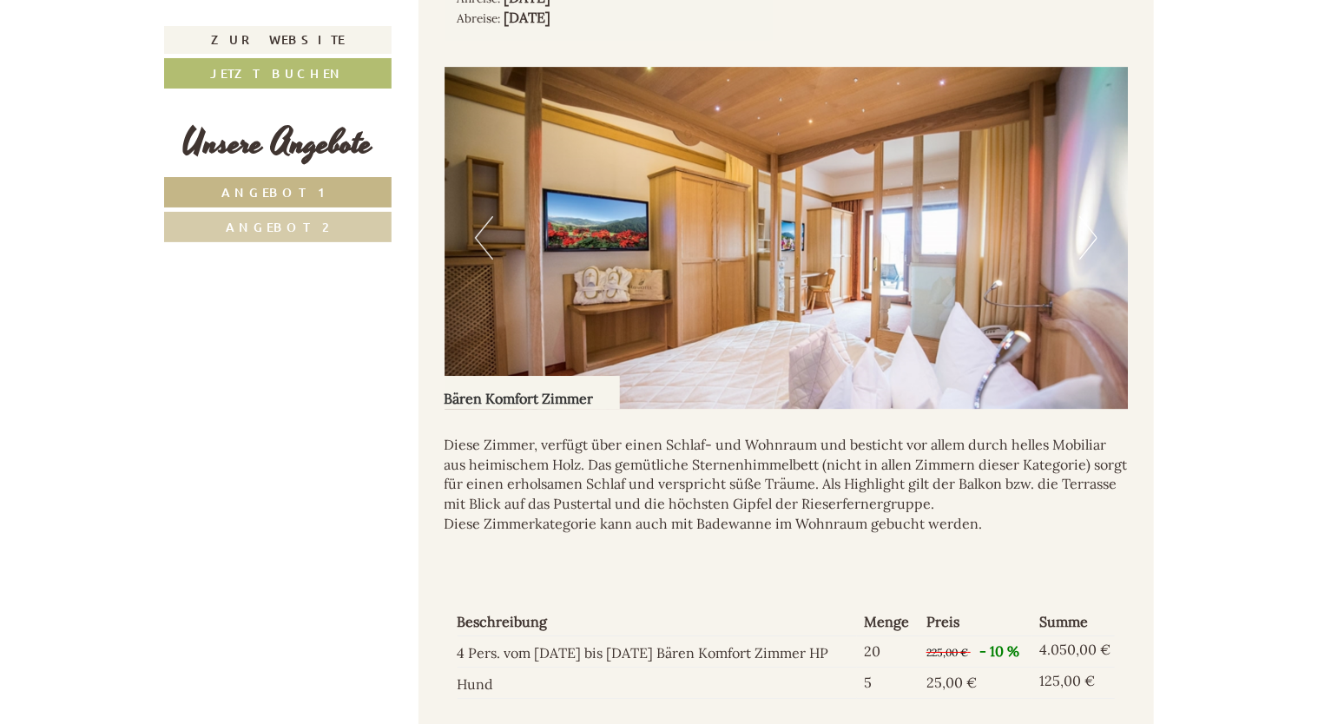
click at [1092, 233] on button "Next" at bounding box center [1088, 237] width 18 height 43
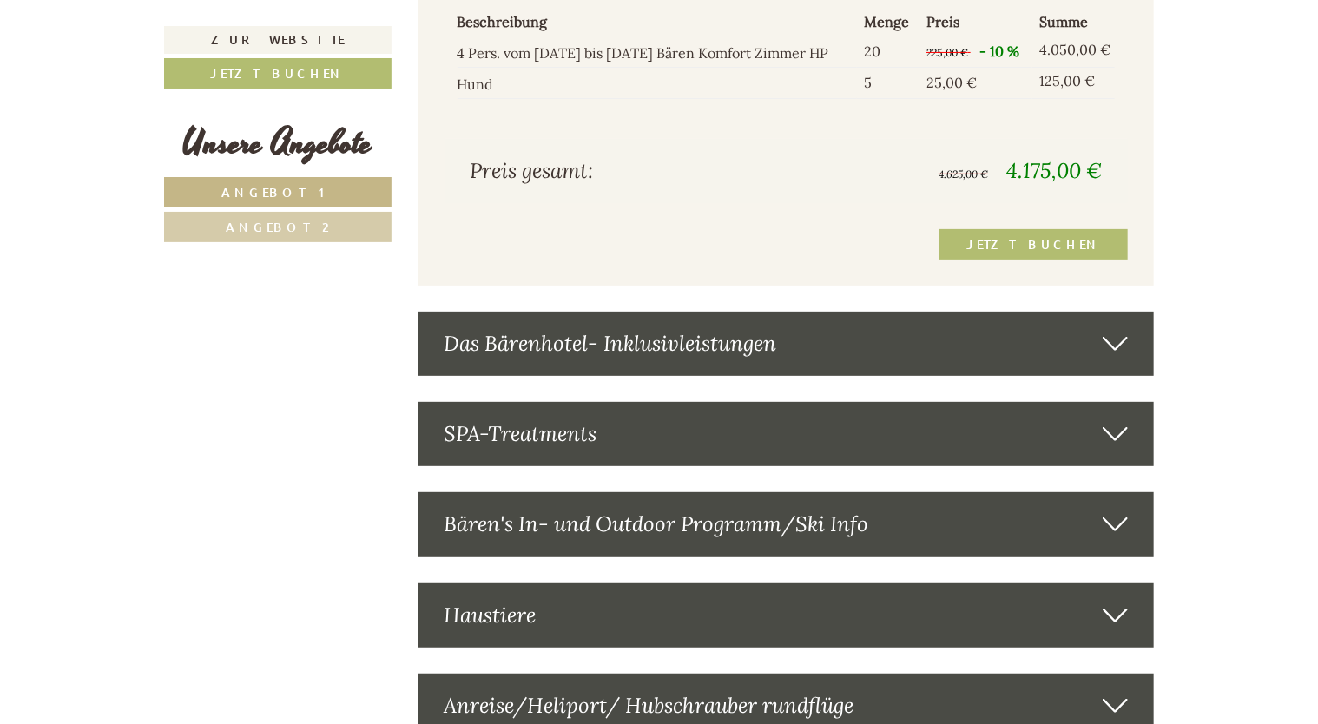
scroll to position [3559, 0]
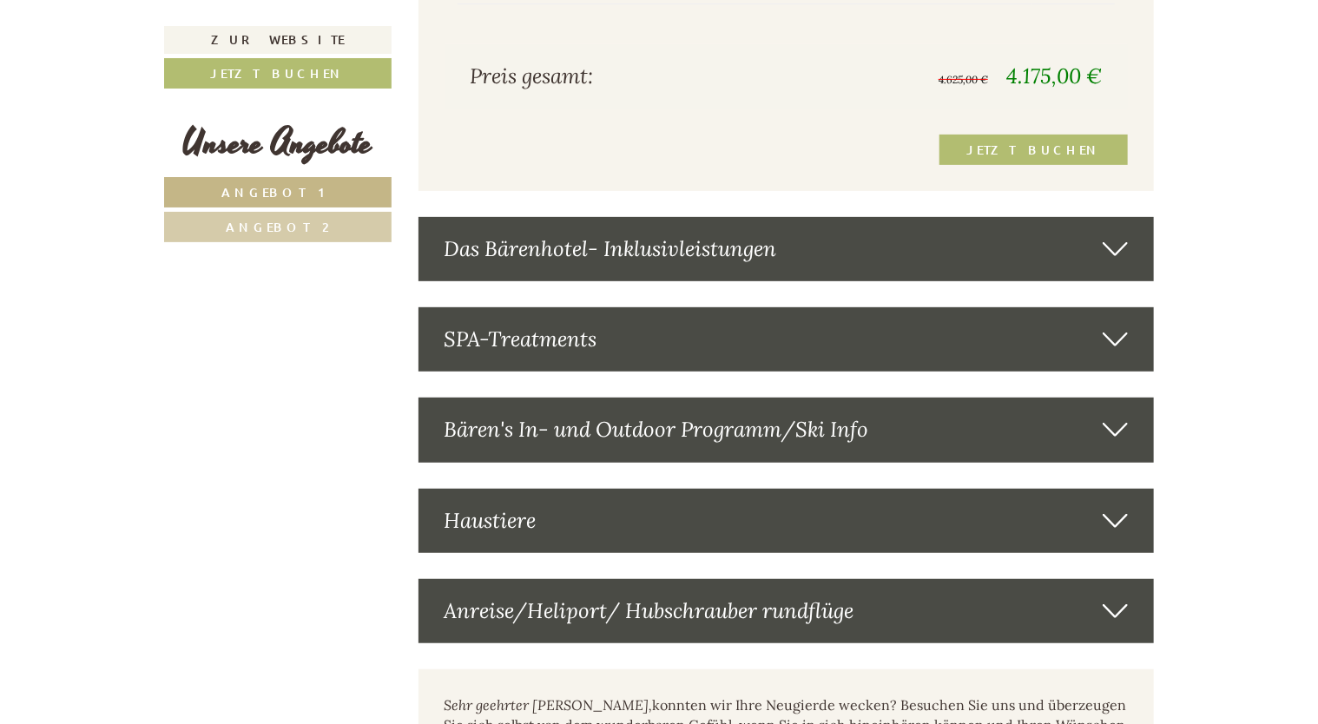
click at [1114, 245] on icon at bounding box center [1114, 249] width 25 height 30
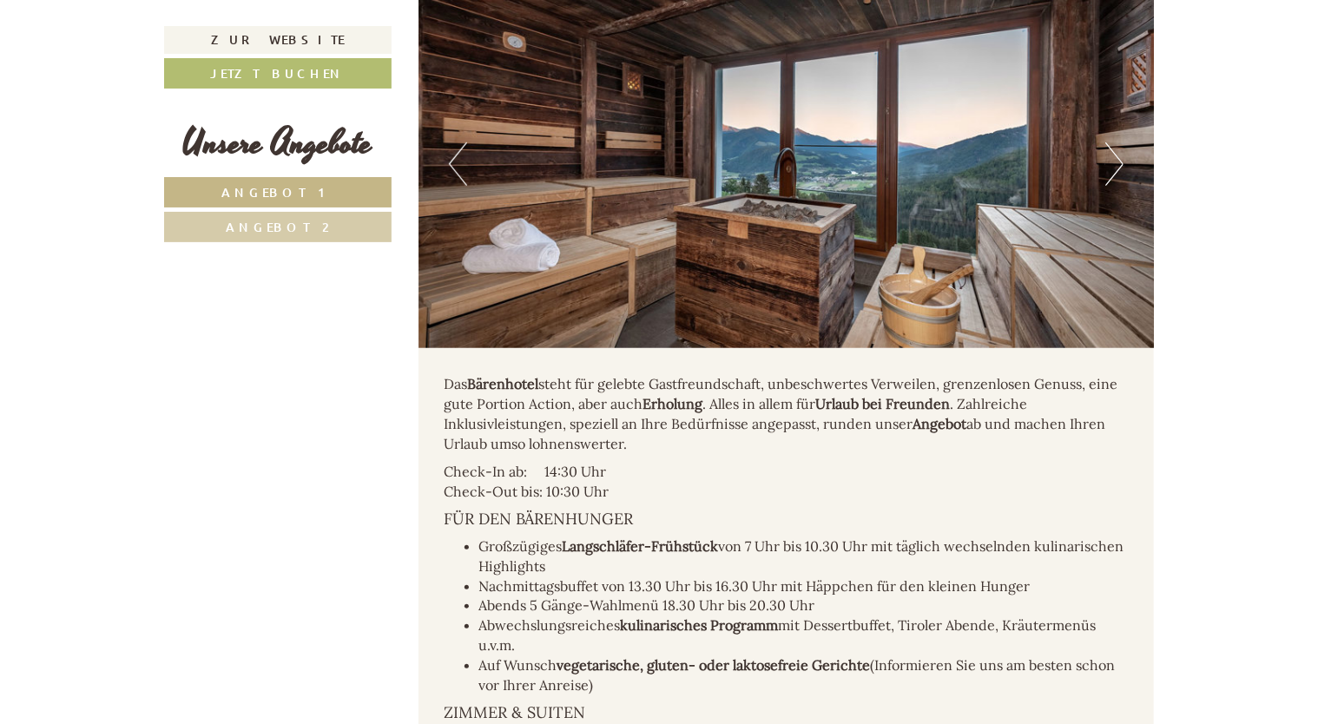
scroll to position [3732, 0]
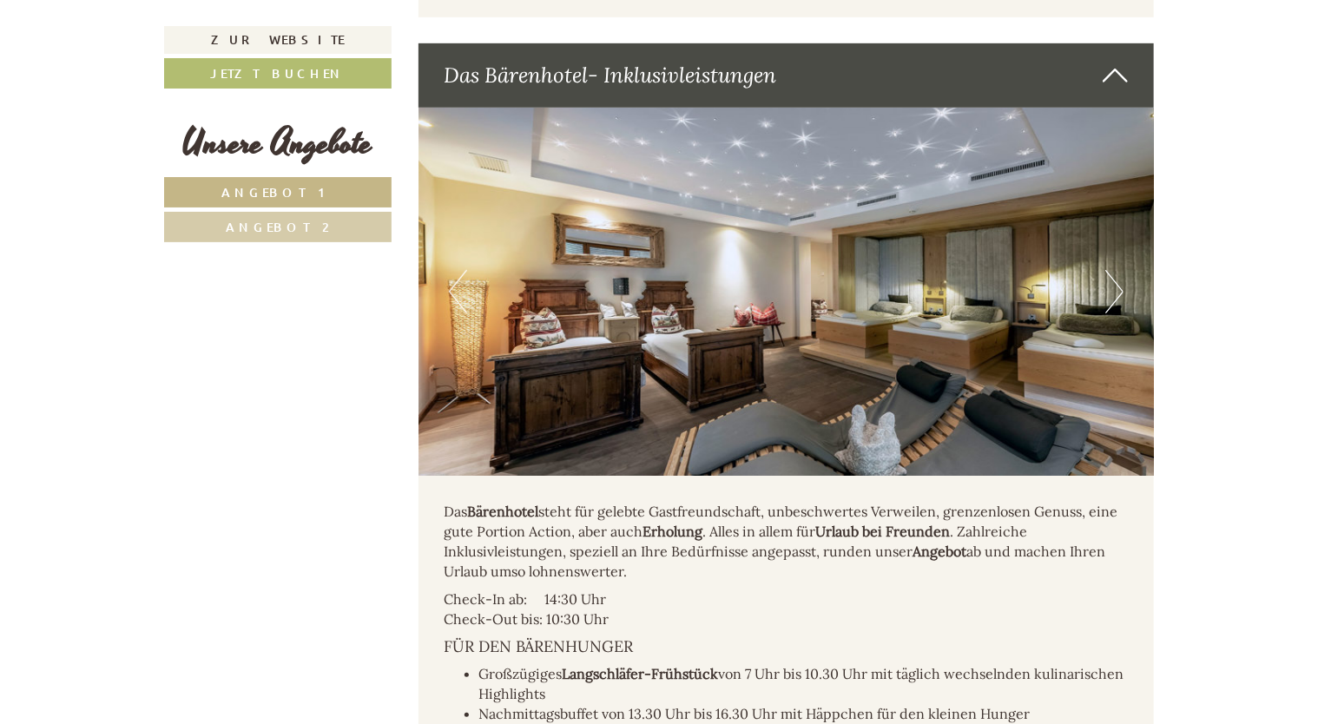
click at [457, 281] on button "Previous" at bounding box center [458, 291] width 18 height 43
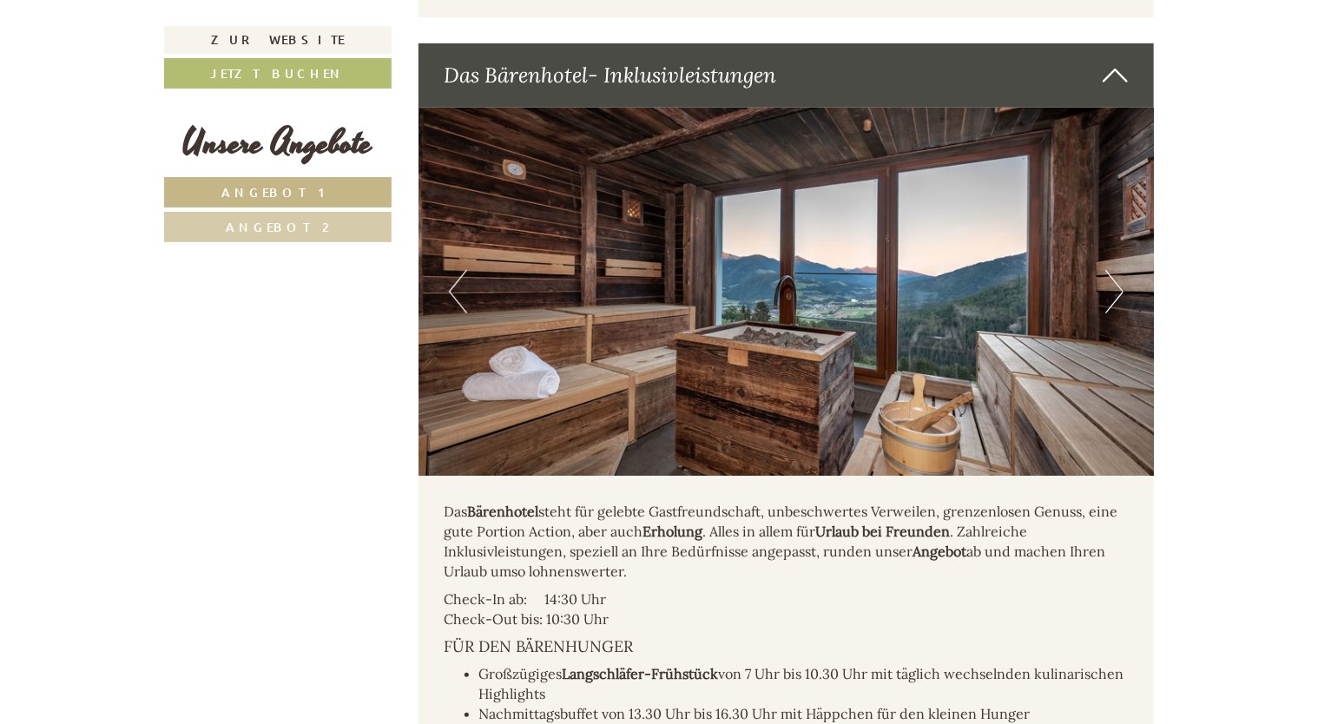
click at [1118, 286] on button "Next" at bounding box center [1114, 291] width 18 height 43
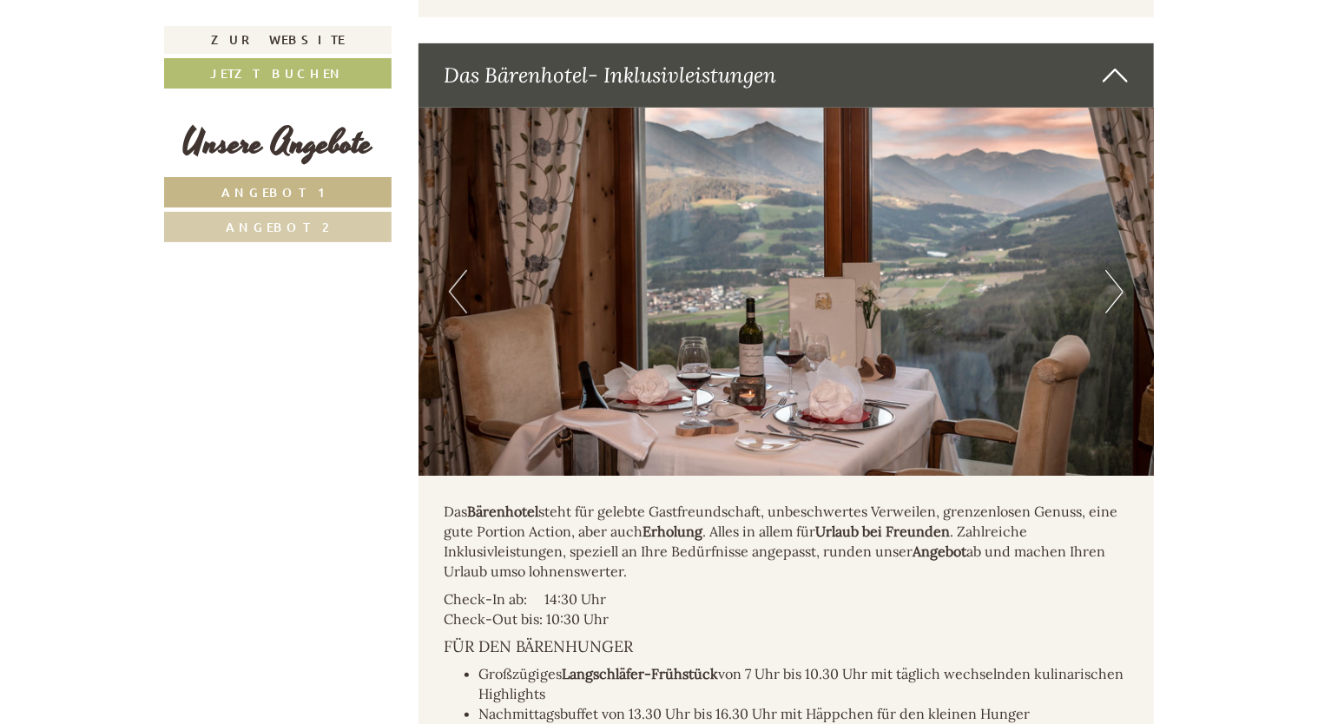
click at [1118, 286] on button "Next" at bounding box center [1114, 291] width 18 height 43
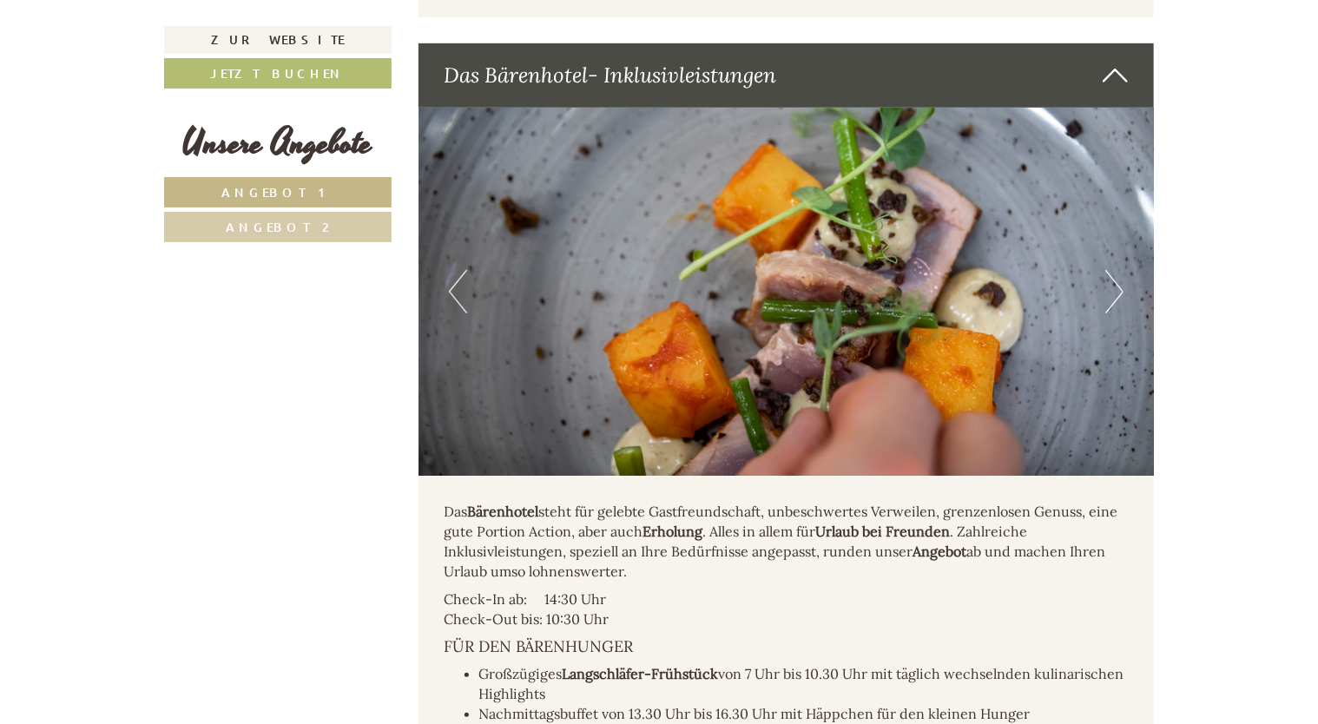
click at [1118, 286] on button "Next" at bounding box center [1114, 291] width 18 height 43
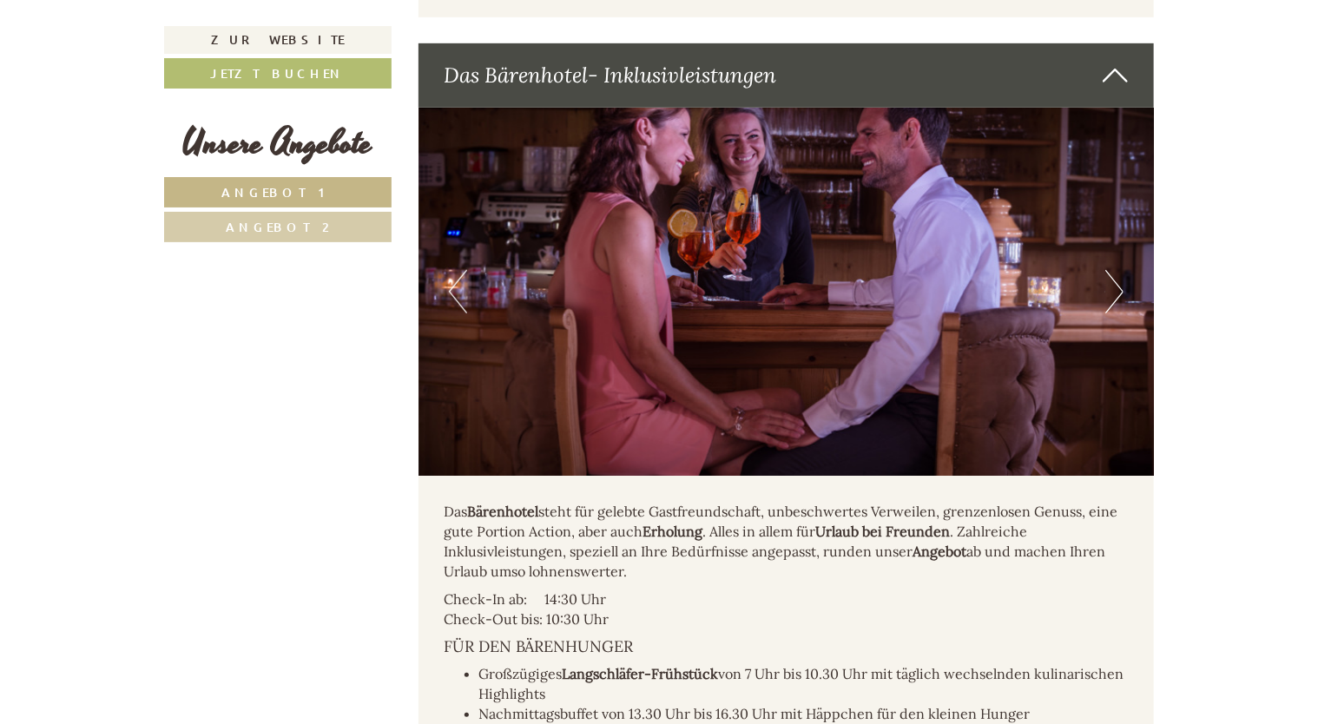
click at [1118, 286] on button "Next" at bounding box center [1114, 291] width 18 height 43
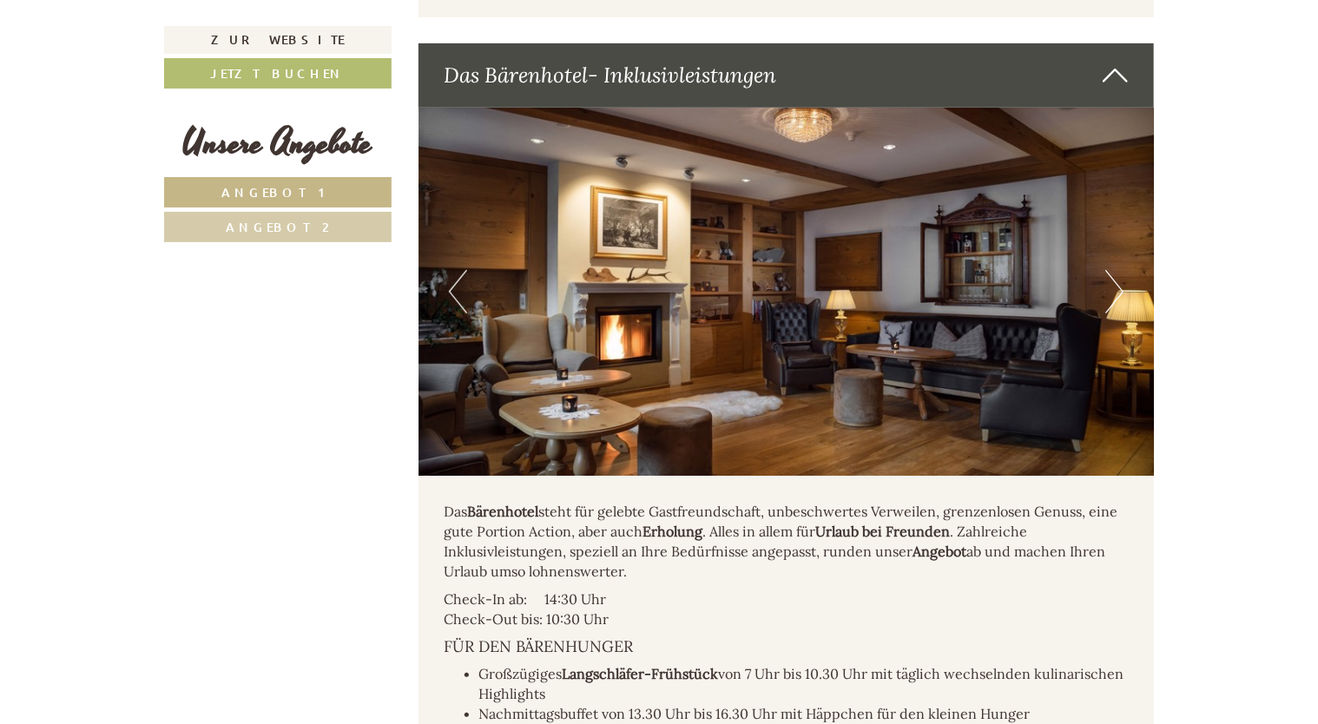
click at [1118, 286] on button "Next" at bounding box center [1114, 291] width 18 height 43
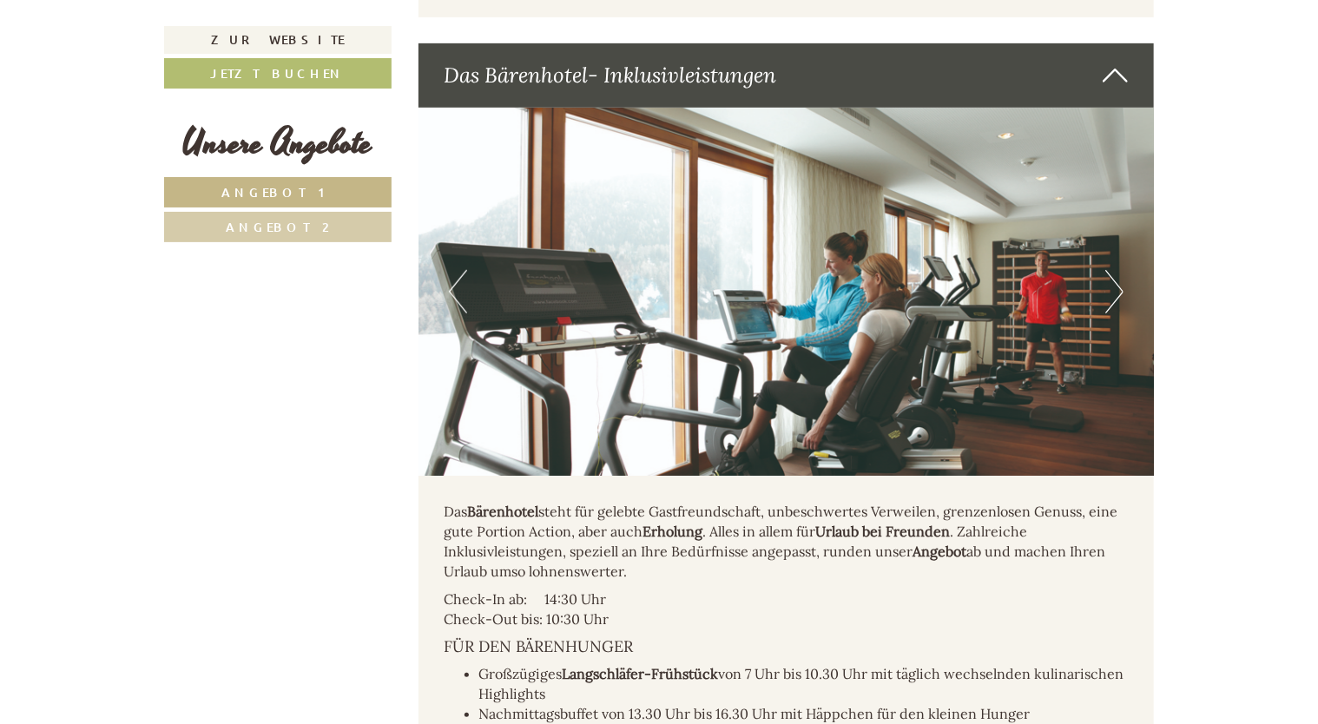
click at [1118, 286] on button "Next" at bounding box center [1114, 291] width 18 height 43
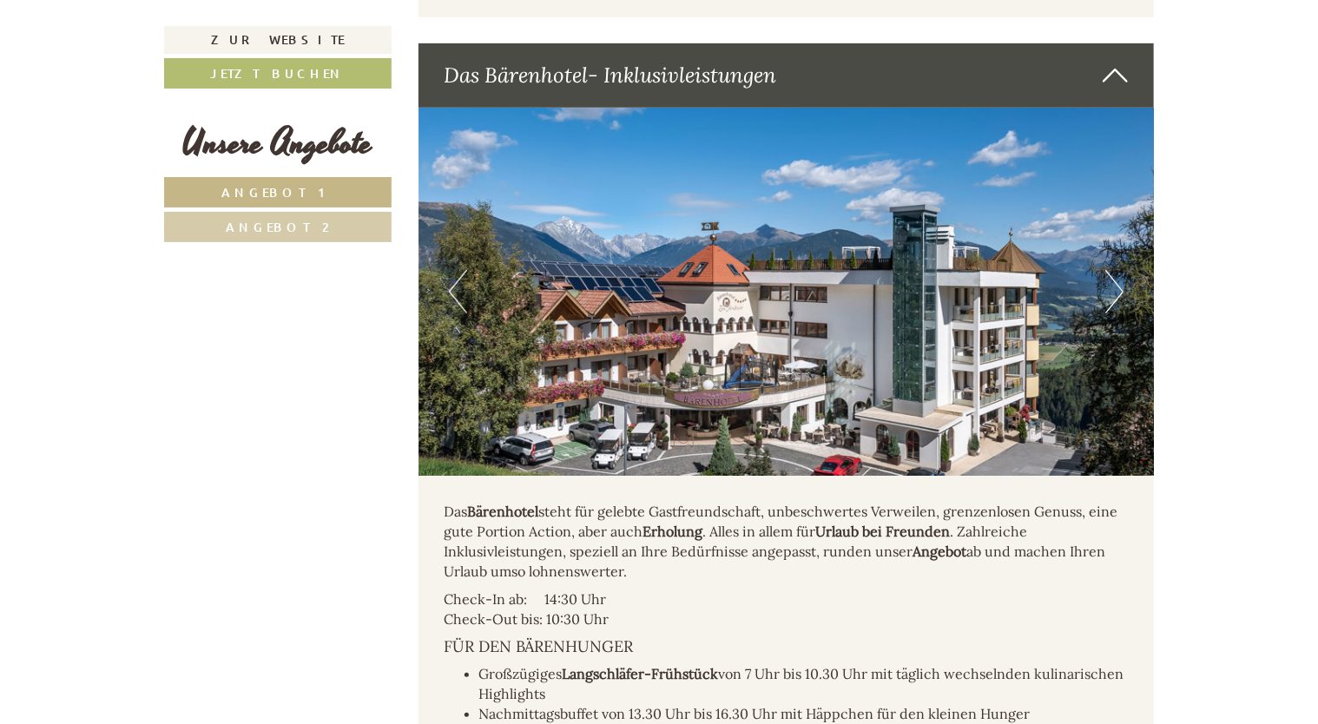
click at [1118, 286] on button "Next" at bounding box center [1114, 291] width 18 height 43
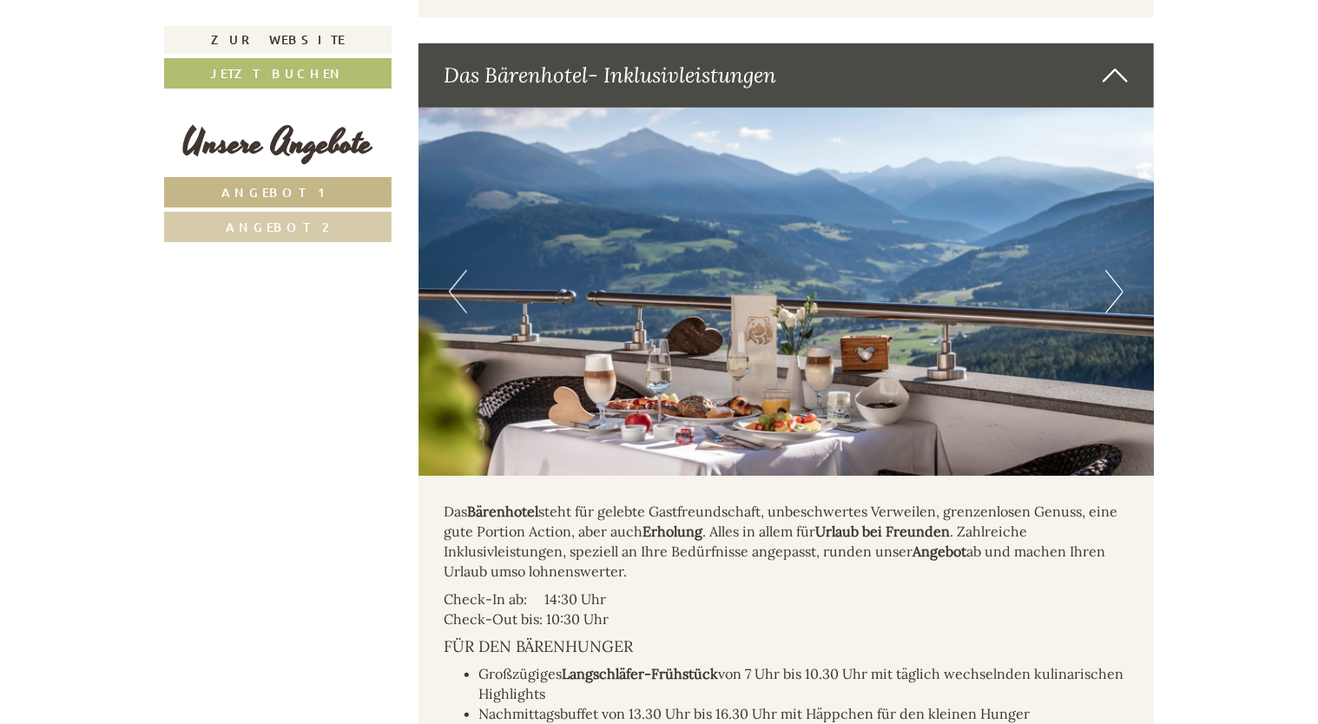
click at [1118, 286] on button "Next" at bounding box center [1114, 291] width 18 height 43
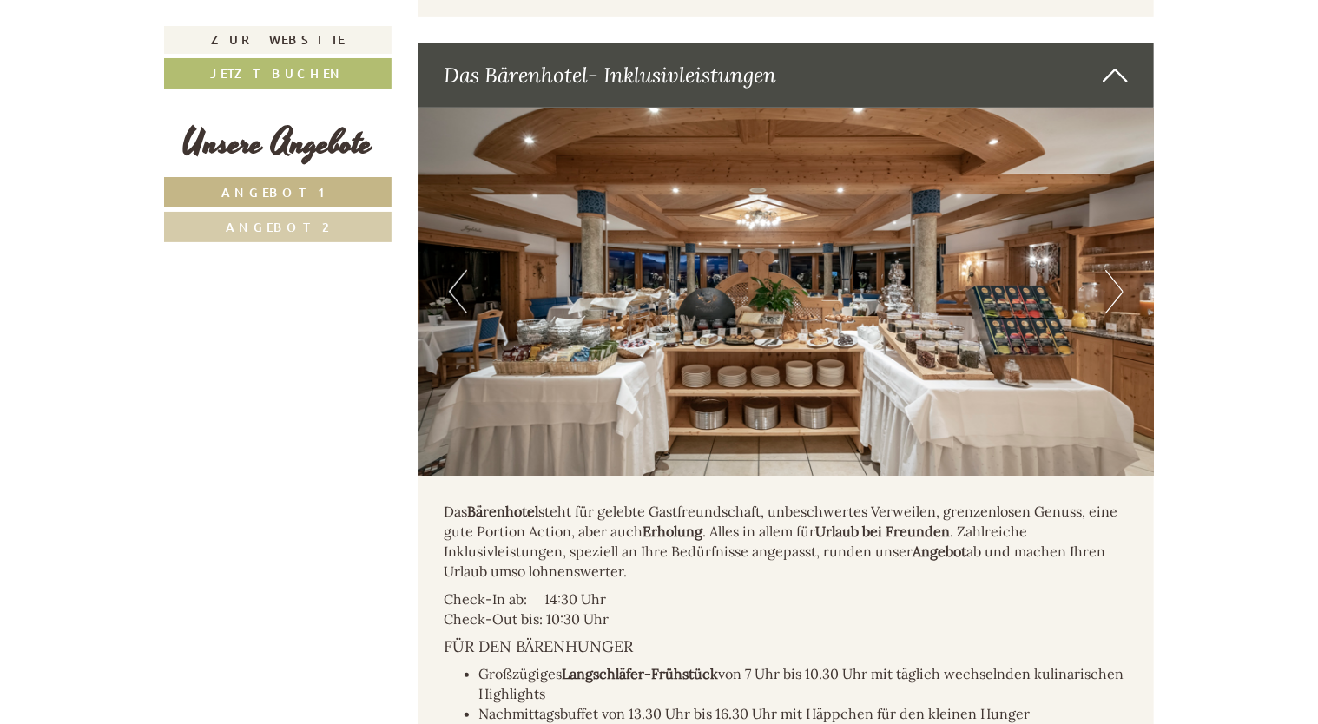
click at [1118, 286] on button "Next" at bounding box center [1114, 291] width 18 height 43
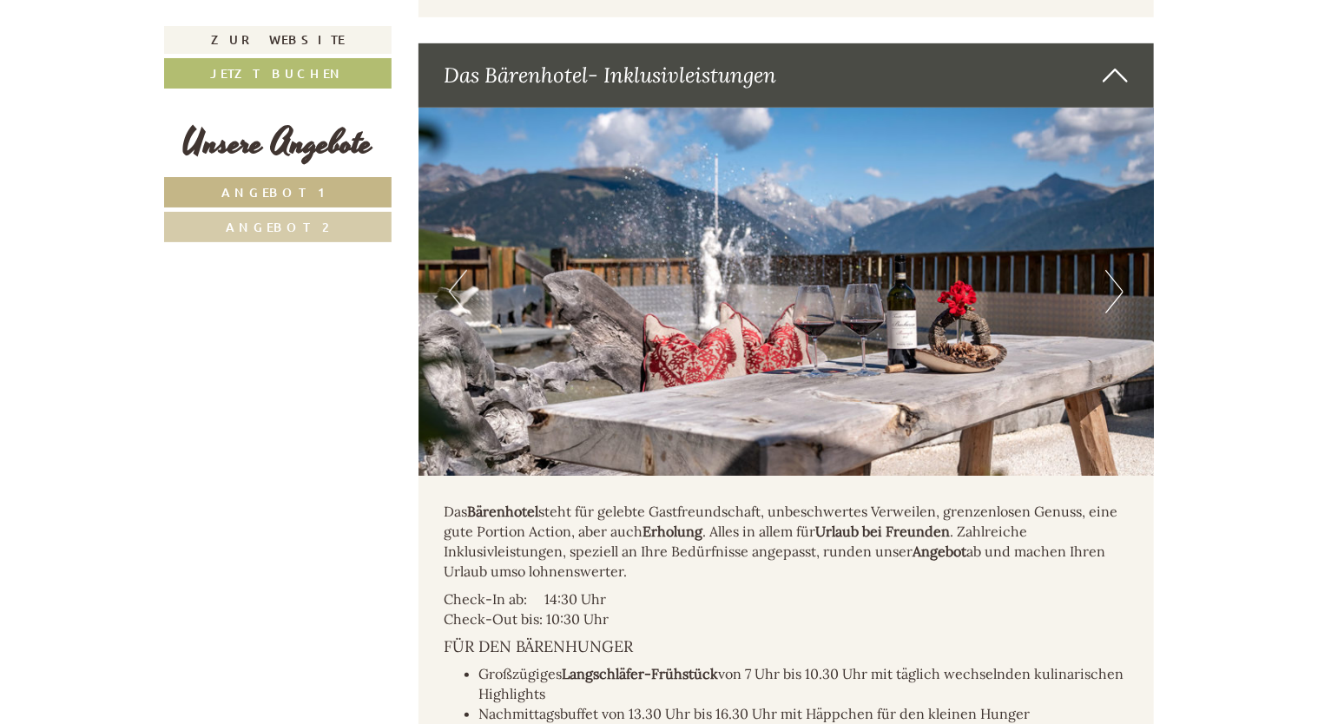
click at [1118, 286] on button "Next" at bounding box center [1114, 291] width 18 height 43
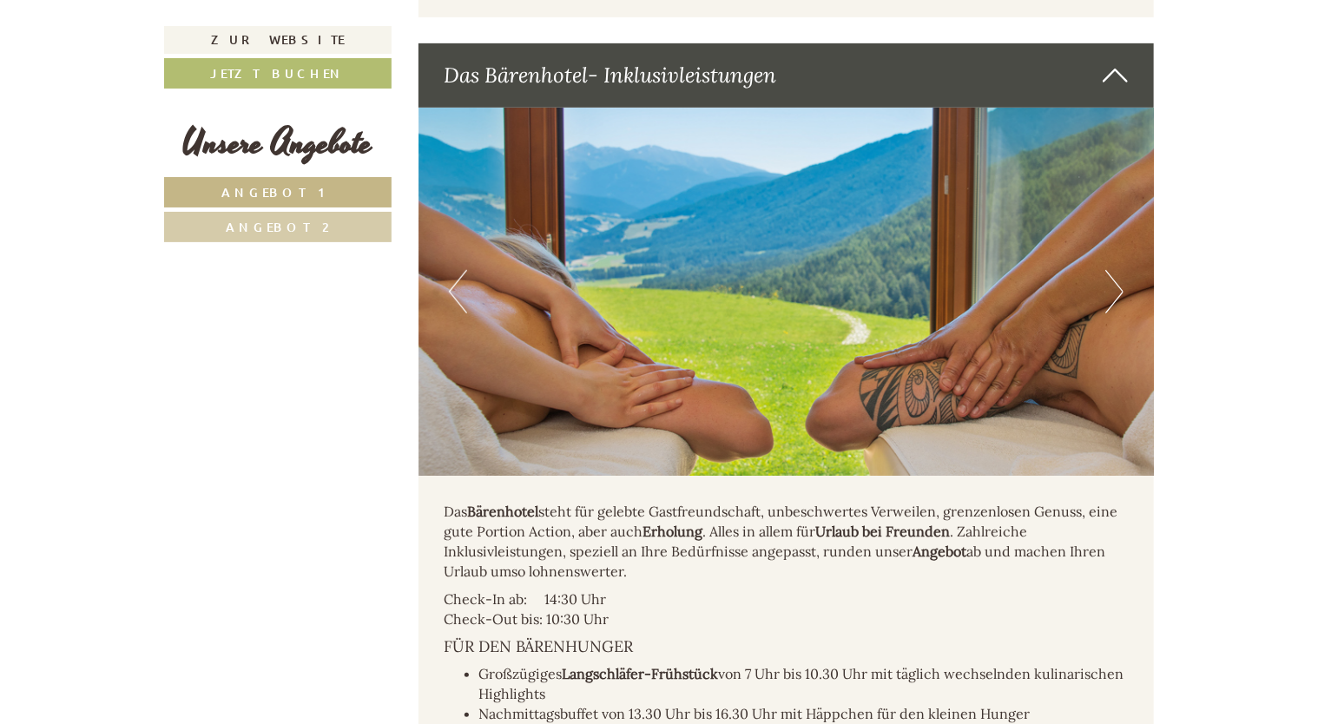
click at [1118, 286] on button "Next" at bounding box center [1114, 291] width 18 height 43
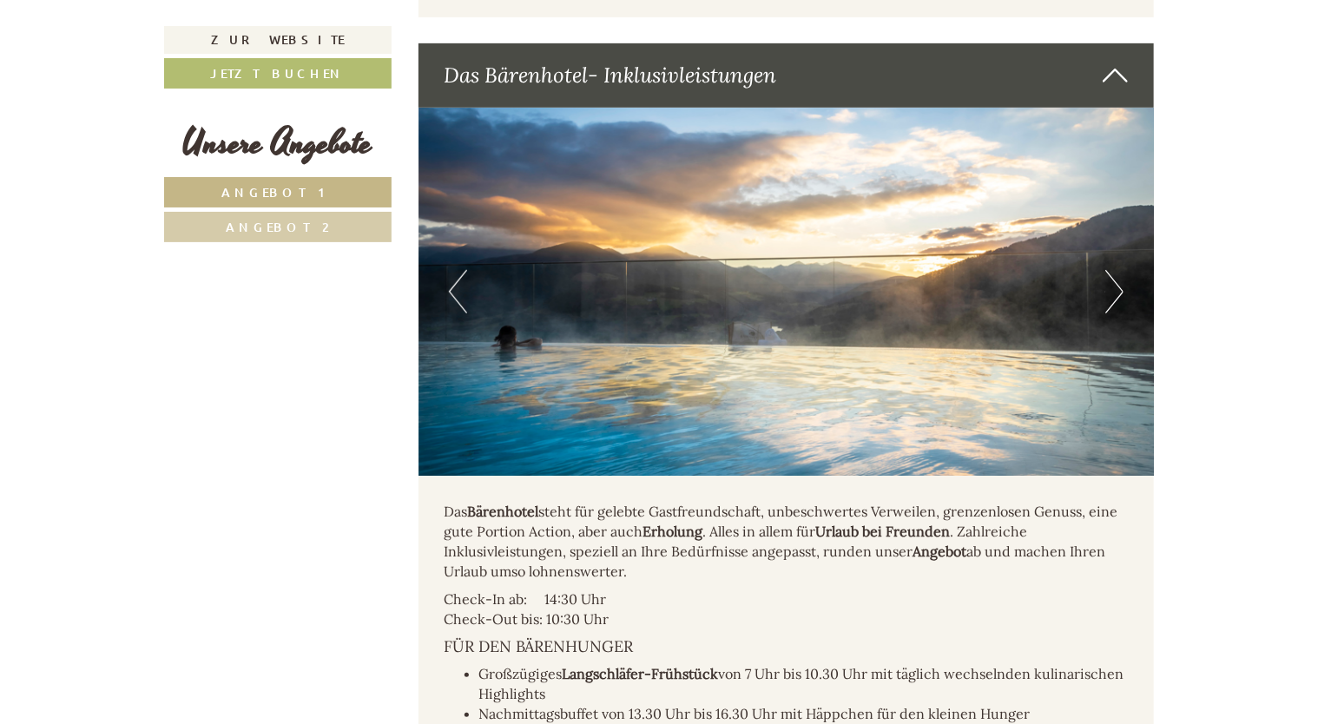
click at [1110, 293] on button "Next" at bounding box center [1114, 291] width 18 height 43
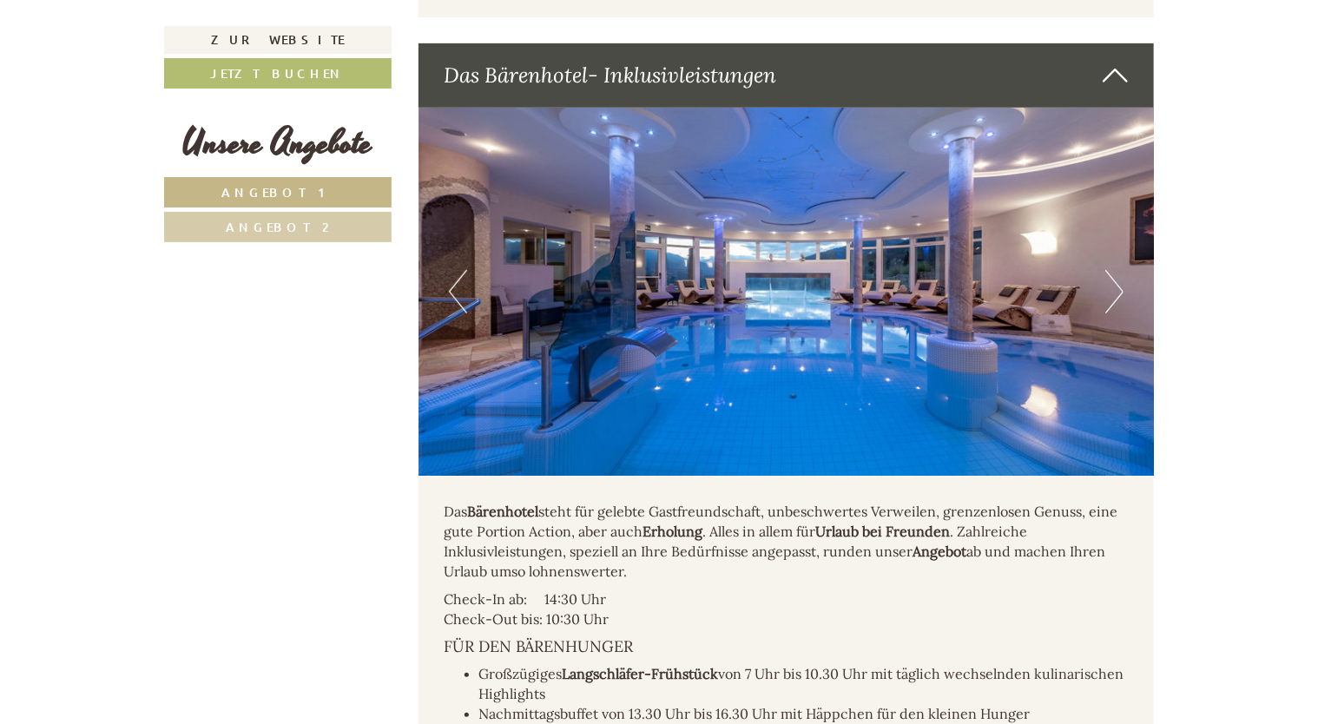
click at [1115, 290] on button "Next" at bounding box center [1114, 291] width 18 height 43
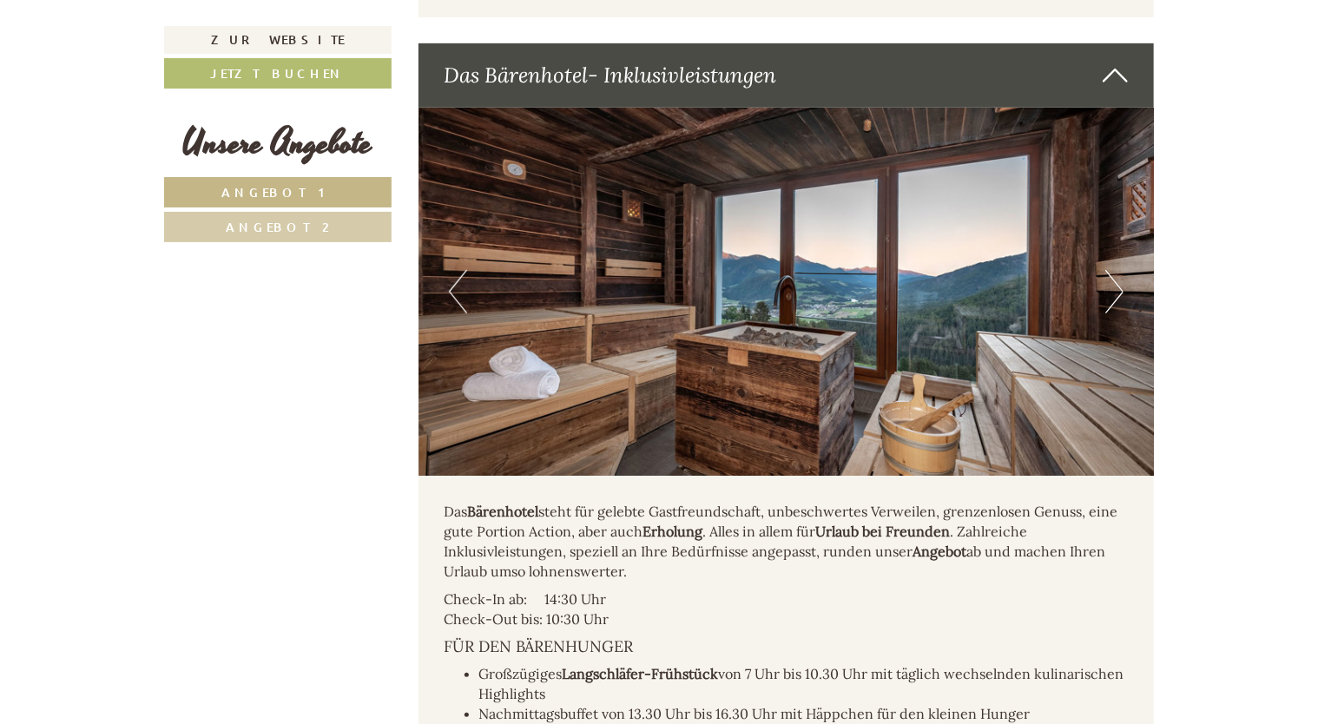
click at [1115, 290] on button "Next" at bounding box center [1114, 291] width 18 height 43
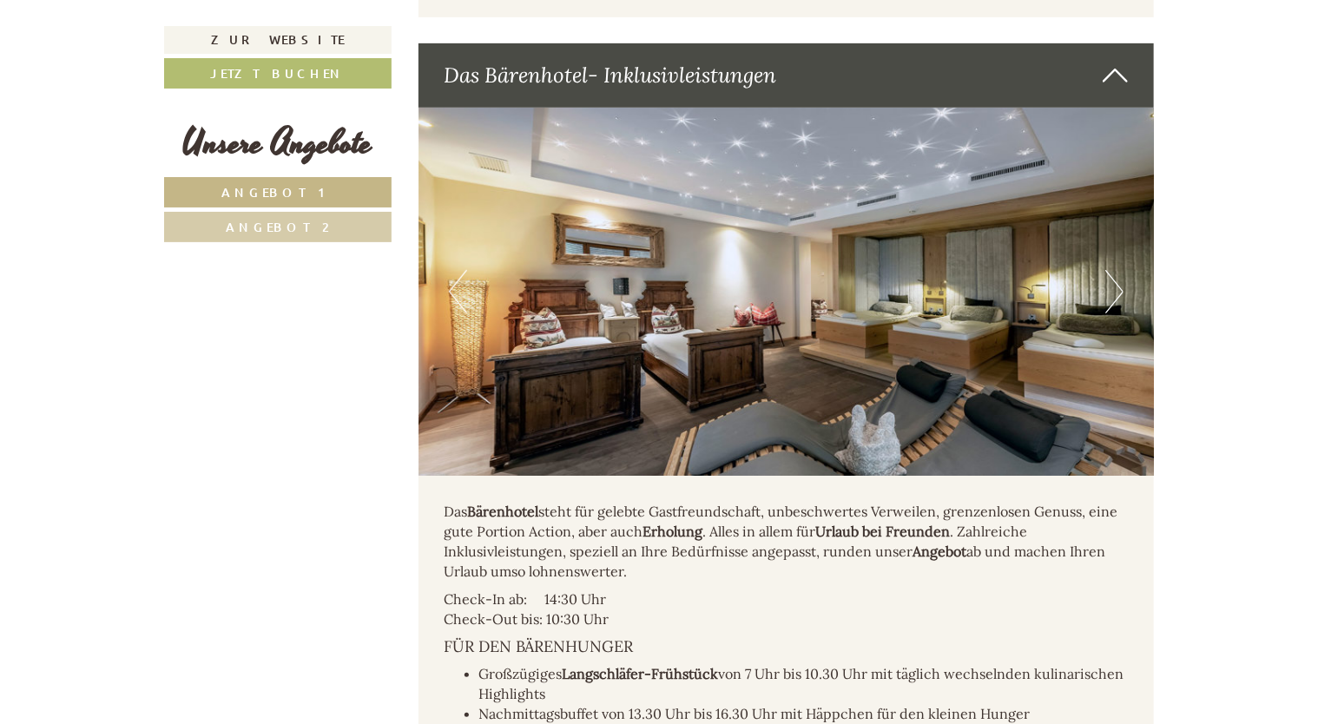
click at [1115, 290] on button "Next" at bounding box center [1114, 291] width 18 height 43
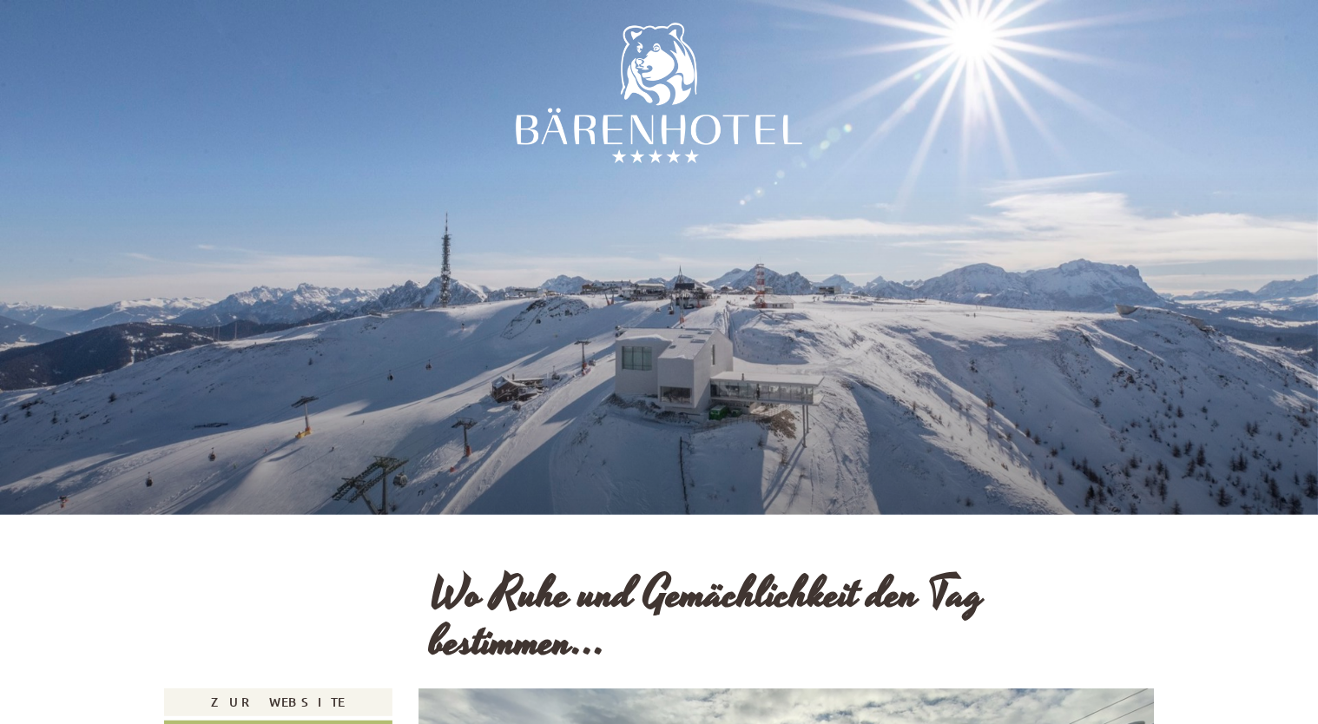
scroll to position [347, 0]
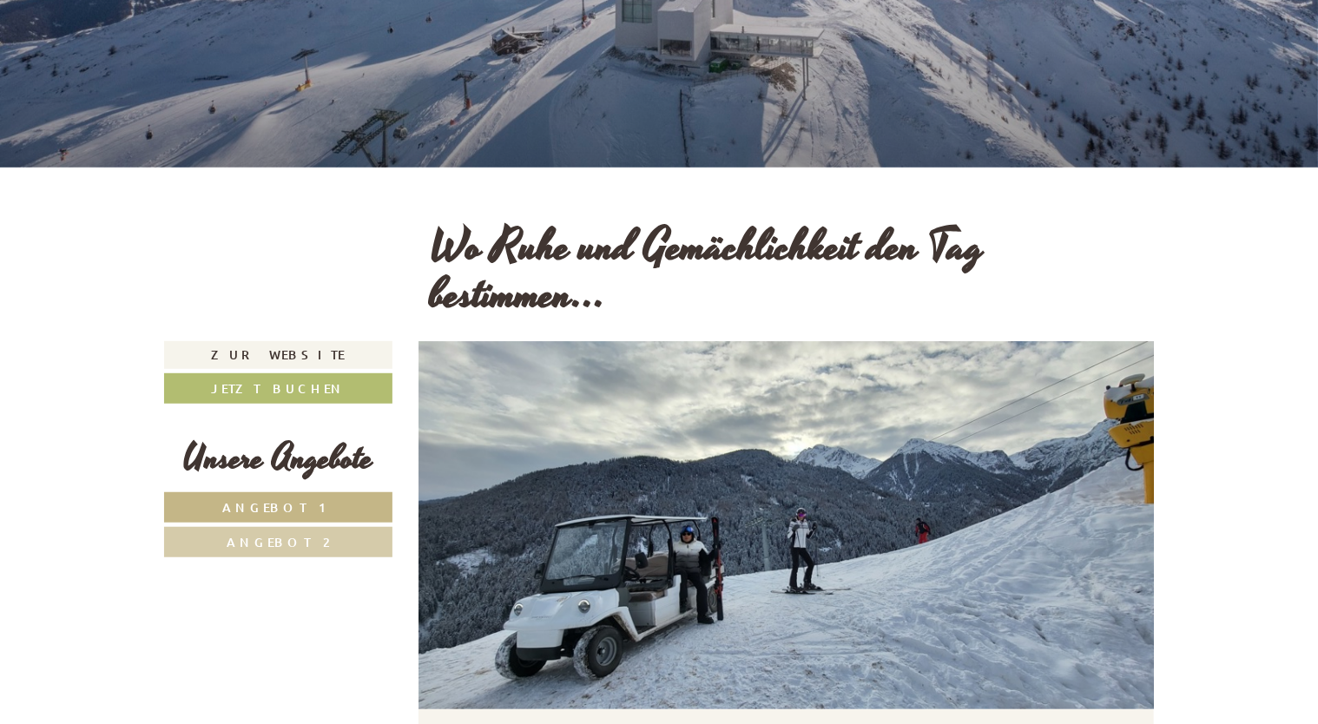
click at [286, 488] on div "Unsere Angebote Angebot 1 Angebot 2" at bounding box center [278, 505] width 228 height 143
click at [270, 509] on span "Angebot 1" at bounding box center [278, 507] width 112 height 16
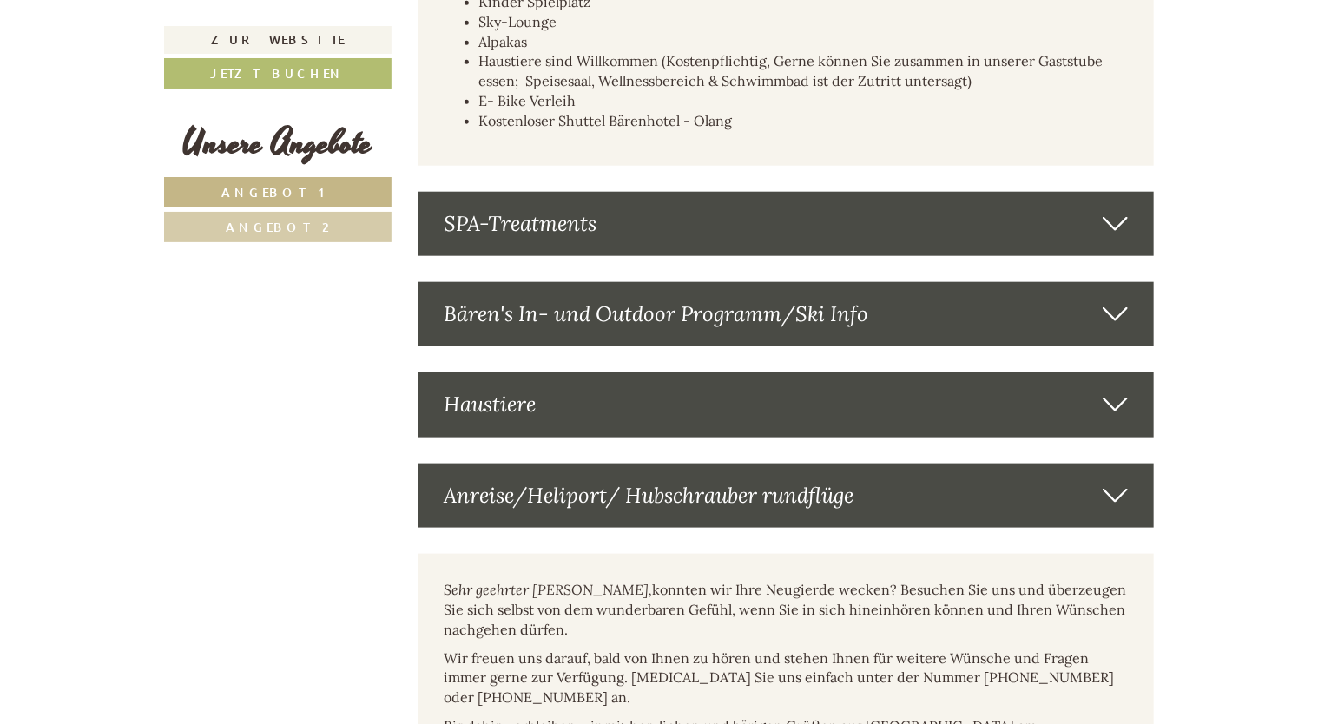
scroll to position [4156, 0]
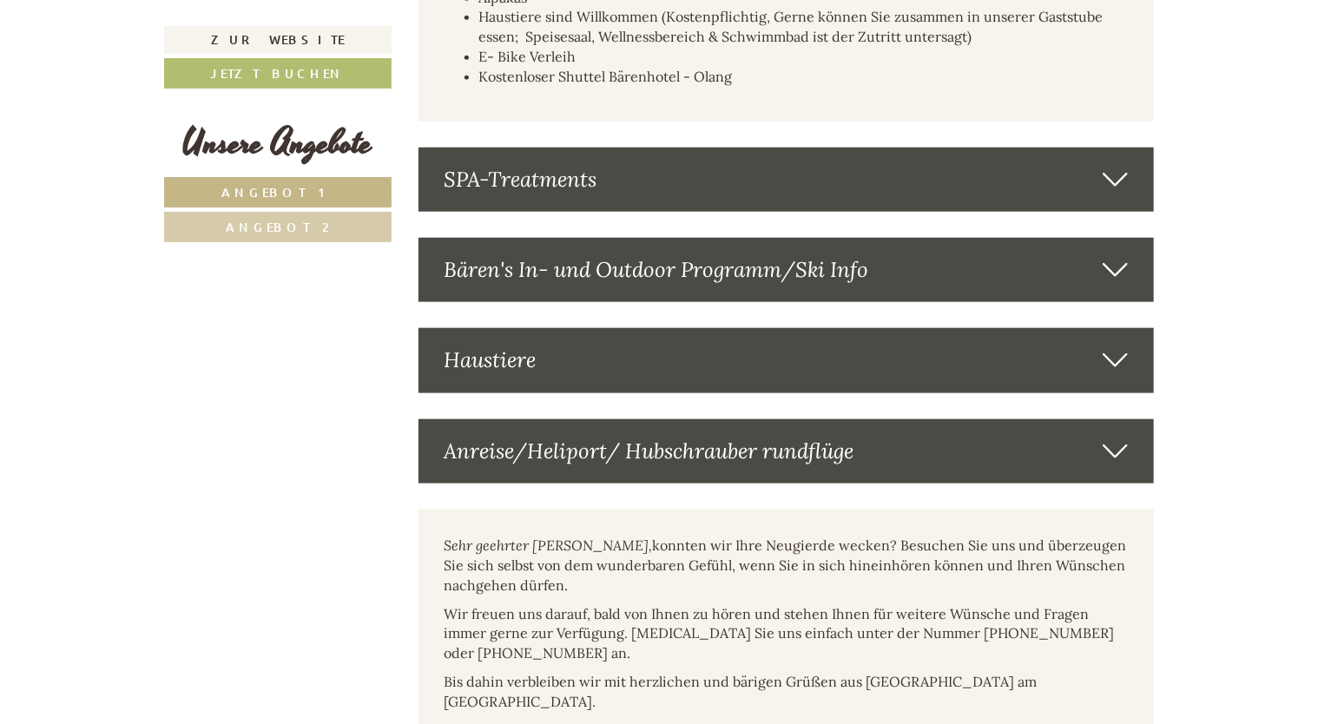
click at [1111, 194] on icon at bounding box center [1114, 180] width 25 height 30
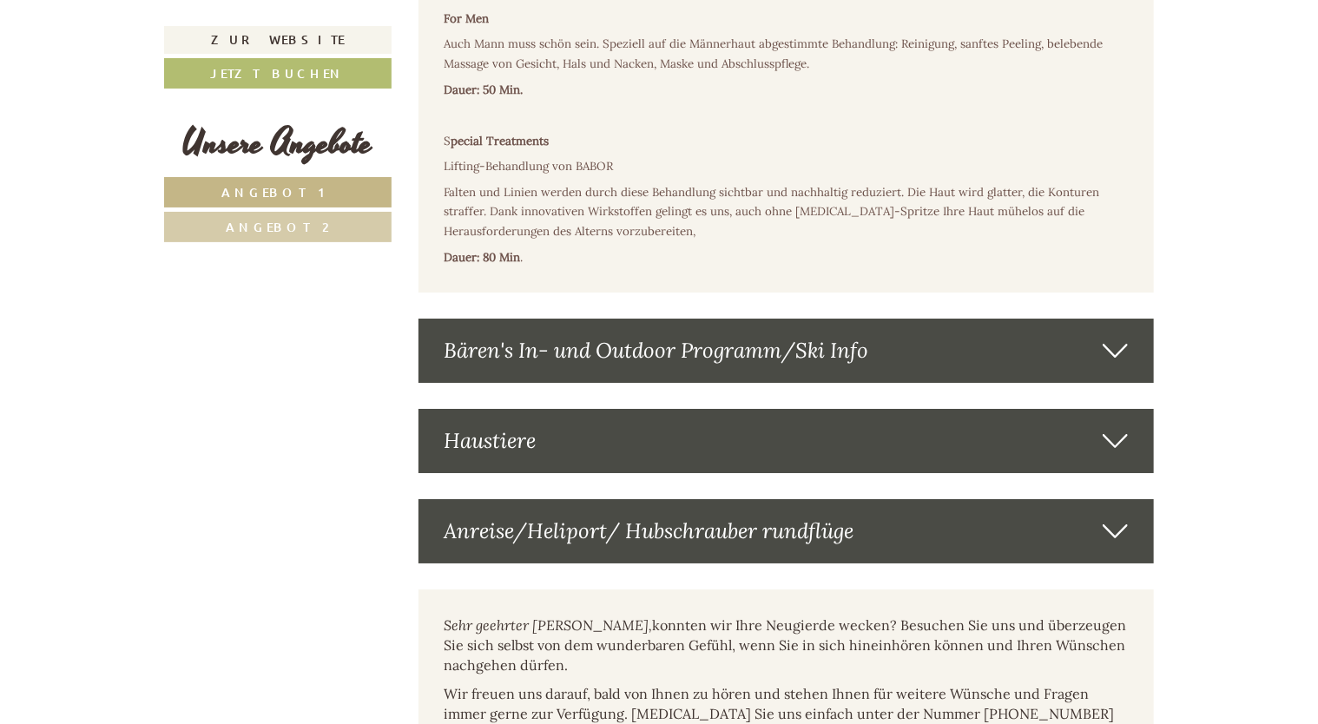
scroll to position [6239, 0]
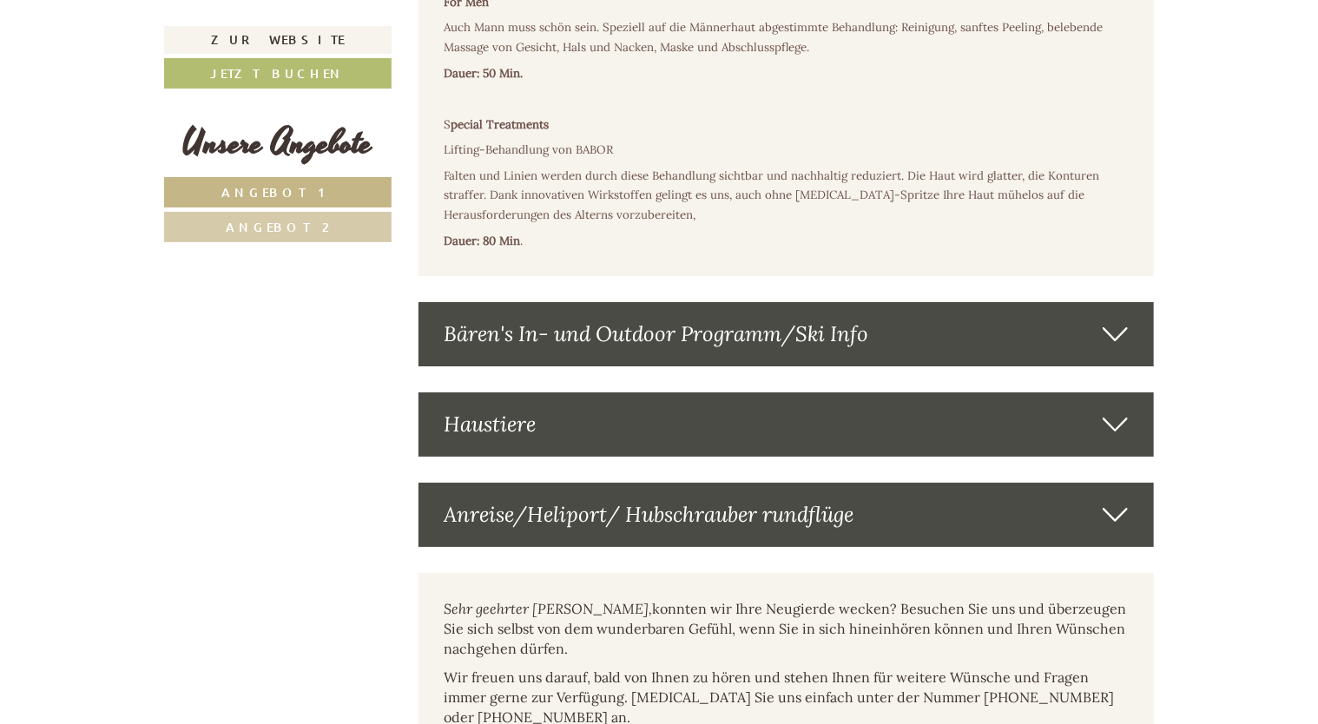
click at [1091, 488] on div "Anreise/Heliport/ Hubschrauber rundflüge" at bounding box center [786, 515] width 736 height 64
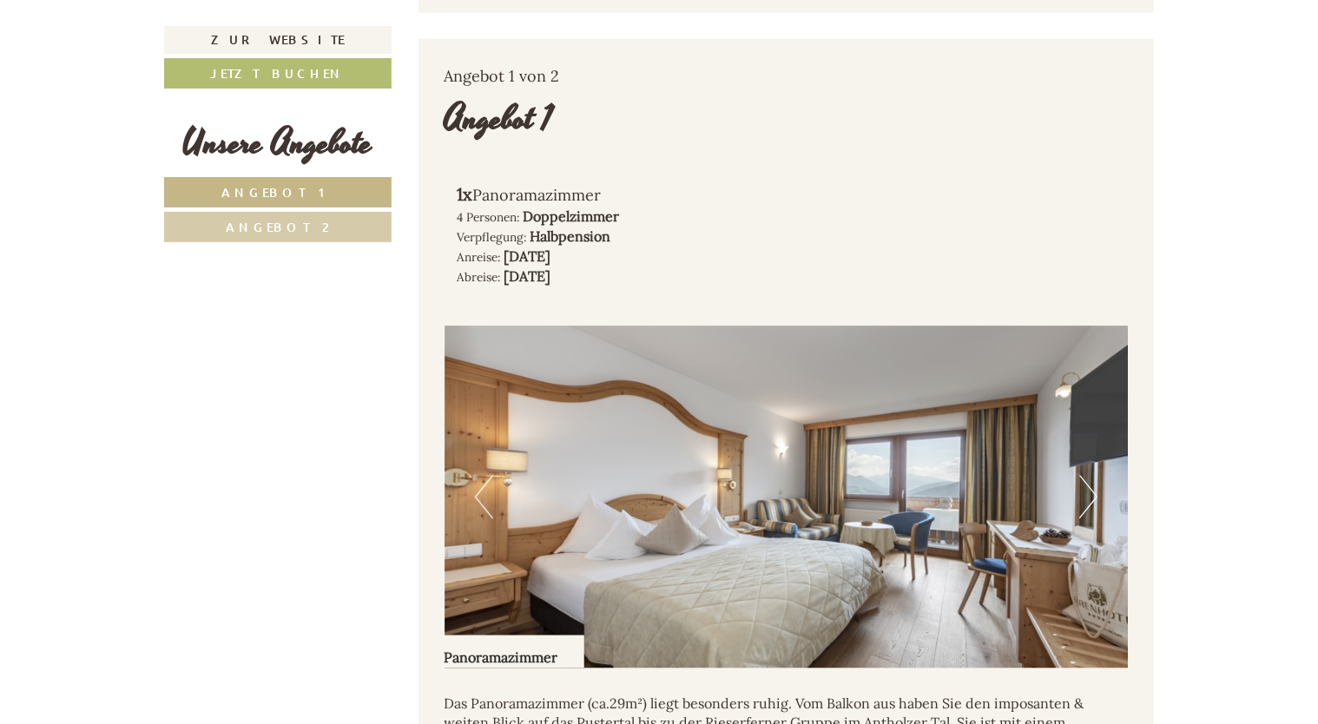
scroll to position [1465, 0]
